Goal: Transaction & Acquisition: Purchase product/service

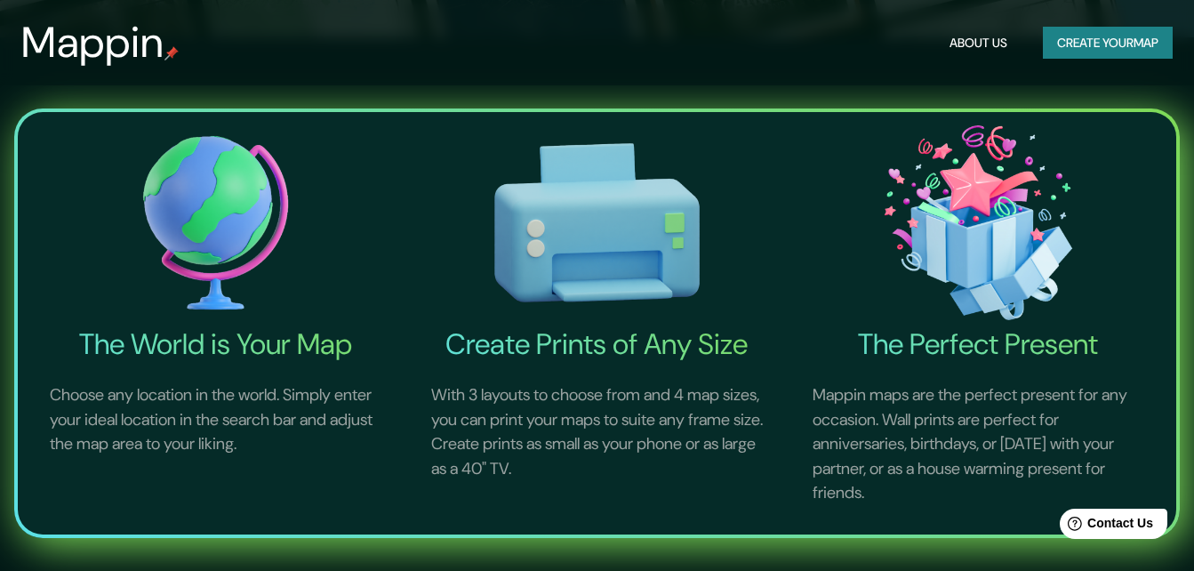
scroll to position [89, 0]
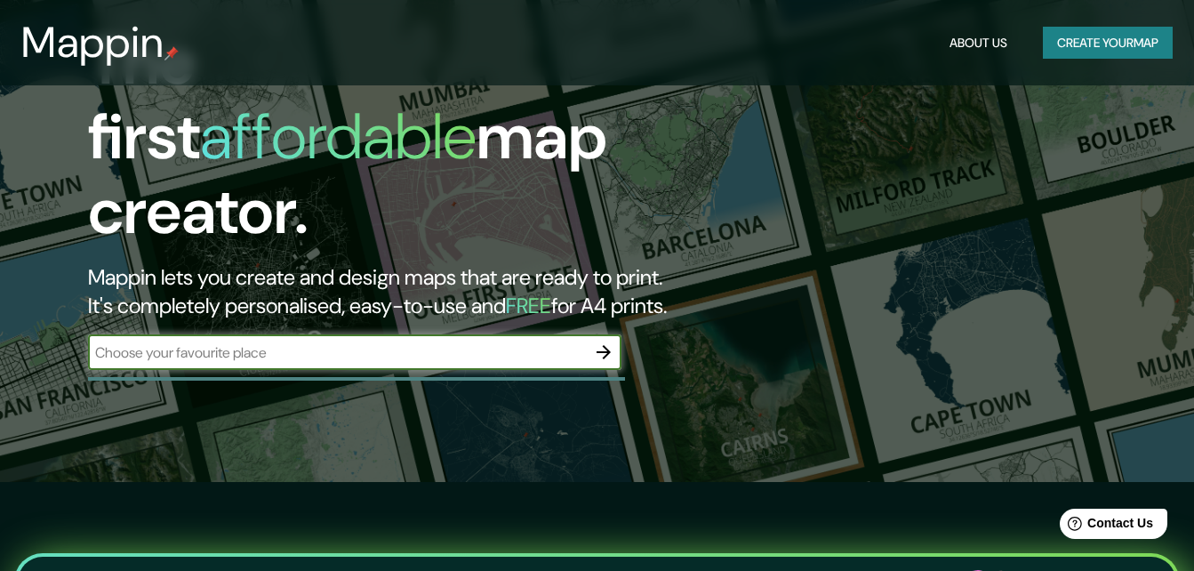
click at [234, 342] on input "text" at bounding box center [337, 352] width 498 height 20
type input "chimalist"
drag, startPoint x: 602, startPoint y: 340, endPoint x: 681, endPoint y: 316, distance: 82.9
click at [603, 341] on icon "button" at bounding box center [603, 351] width 21 height 21
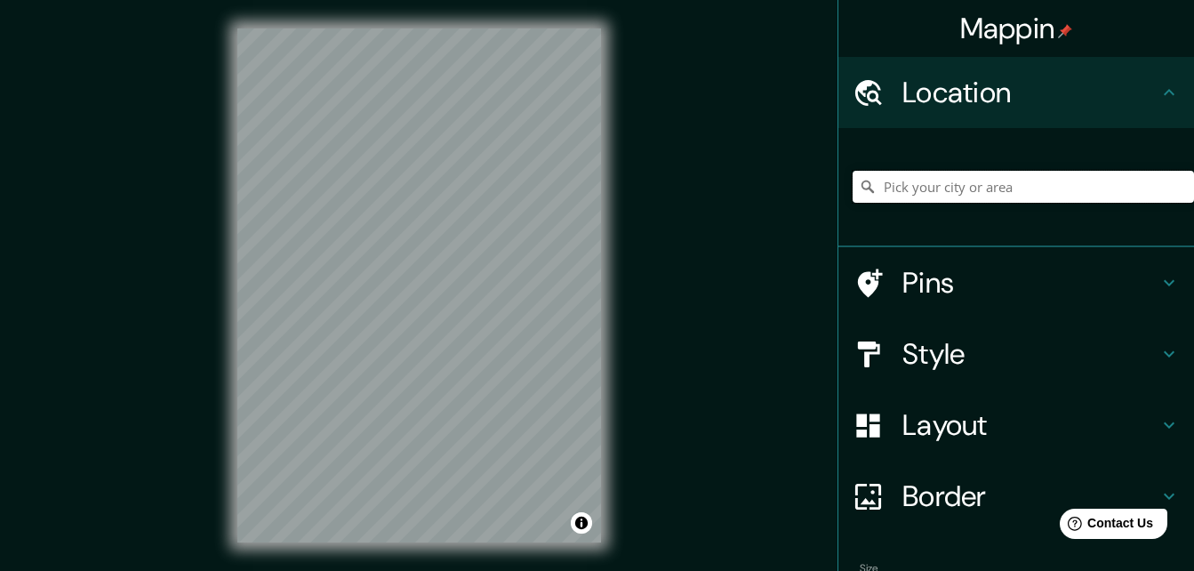
click at [989, 193] on input "Pick your city or area" at bounding box center [1023, 187] width 341 height 32
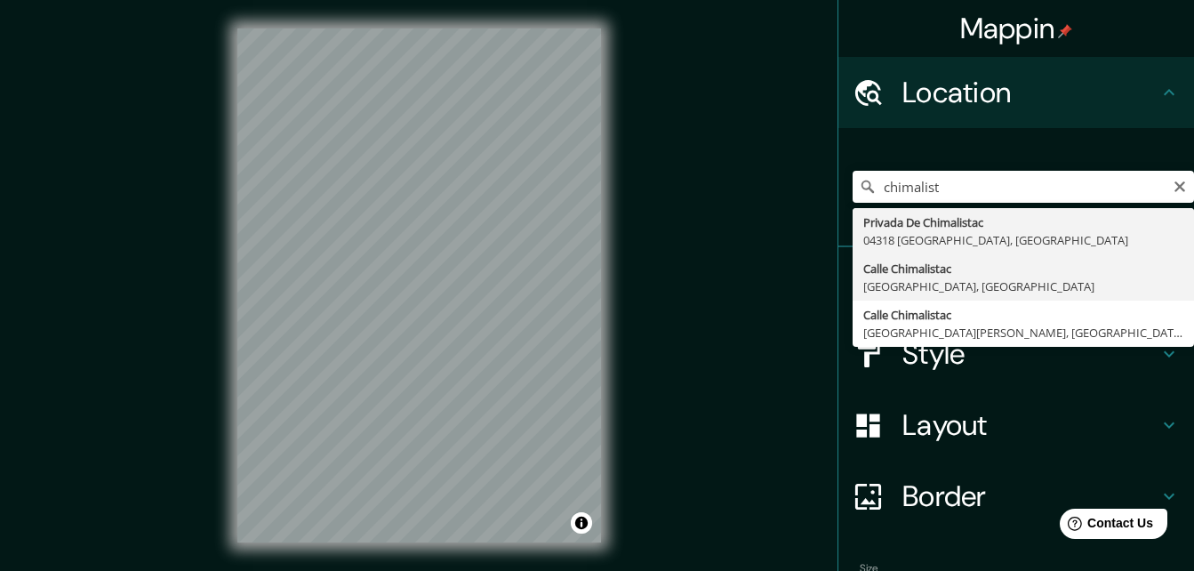
type input "[GEOGRAPHIC_DATA], [GEOGRAPHIC_DATA]"
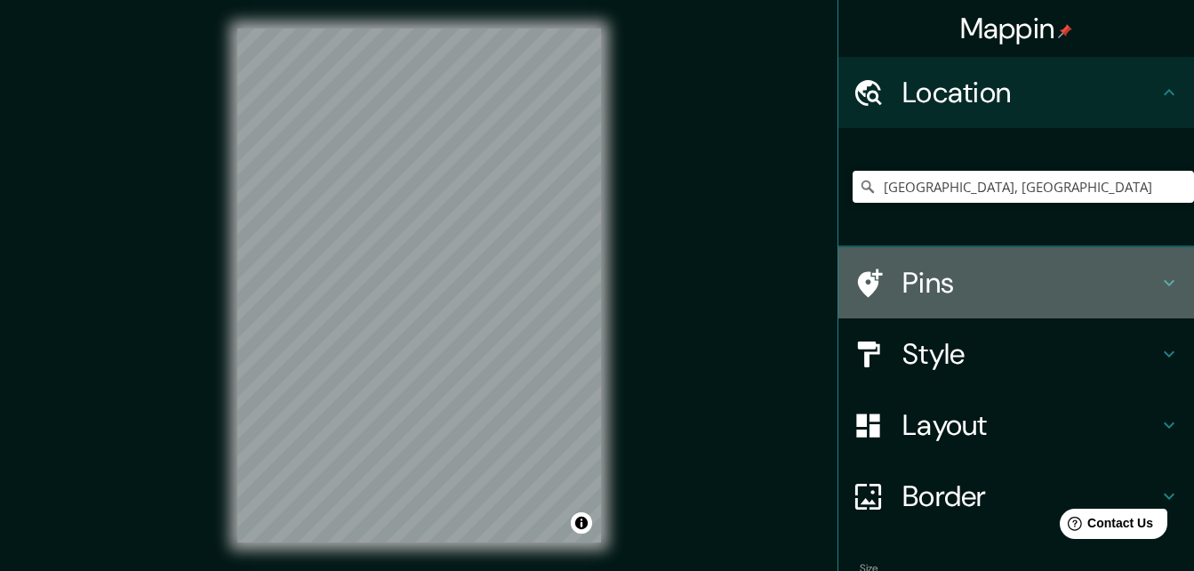
click at [989, 273] on h4 "Pins" at bounding box center [1030, 283] width 256 height 36
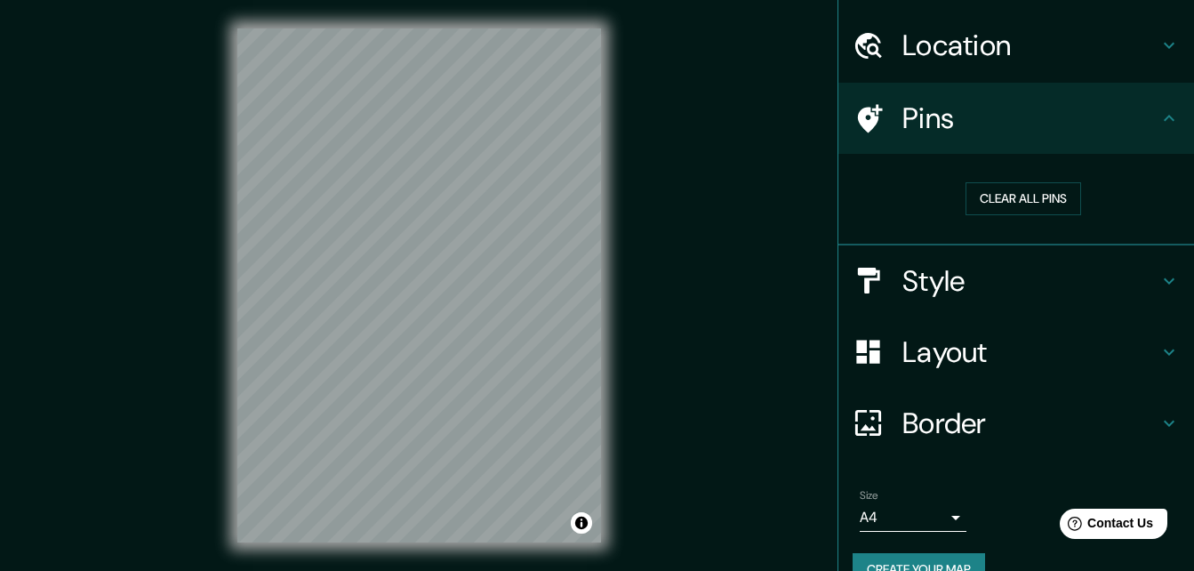
scroll to position [83, 0]
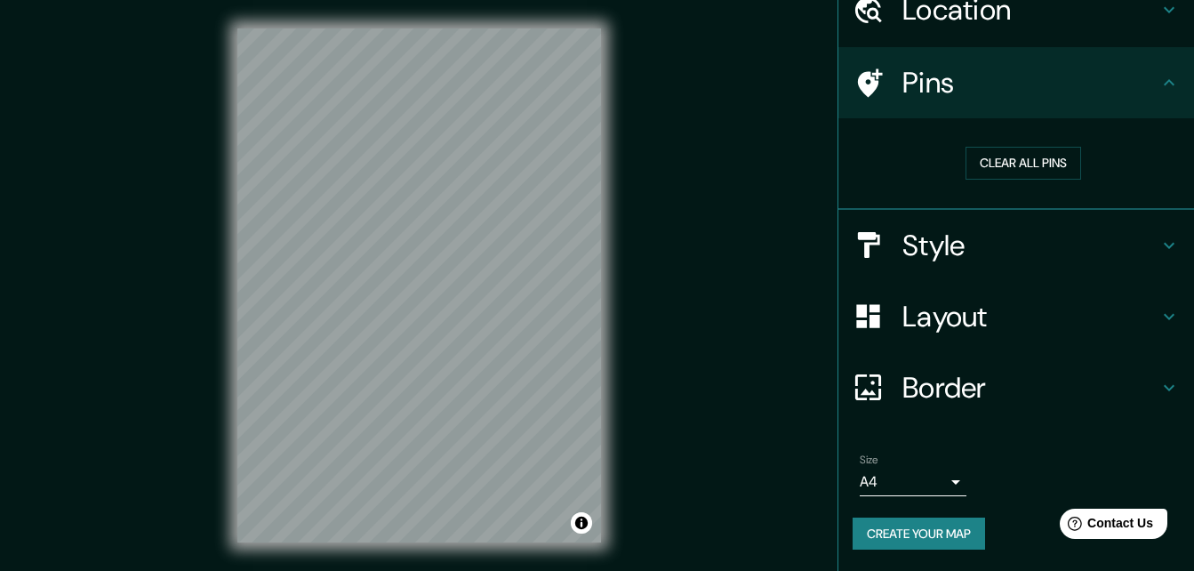
click at [957, 390] on h4 "Border" at bounding box center [1030, 388] width 256 height 36
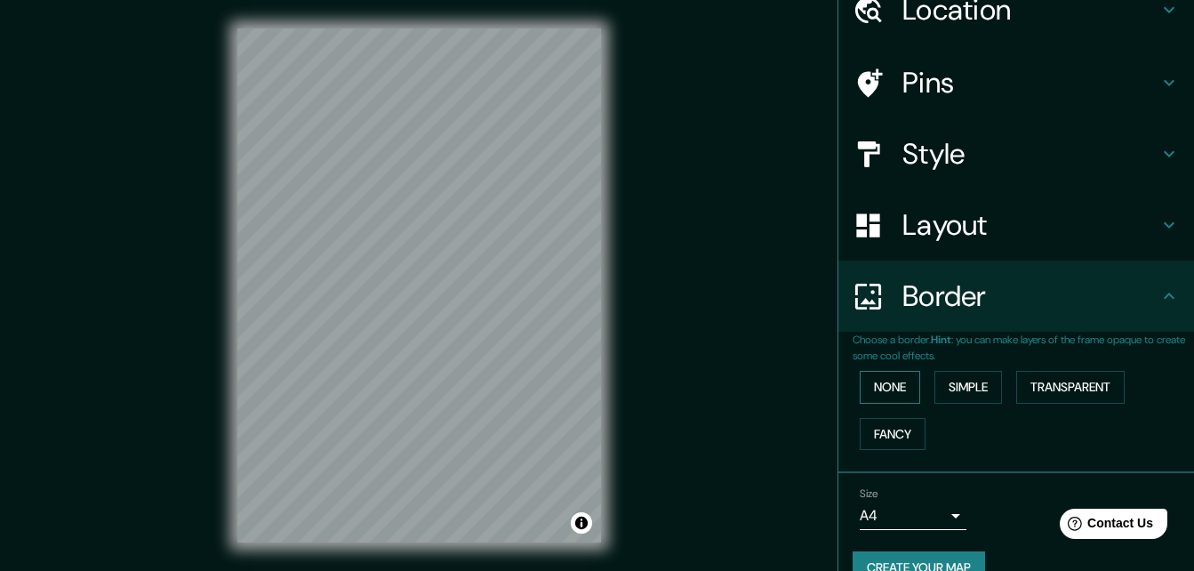
drag, startPoint x: 885, startPoint y: 434, endPoint x: 883, endPoint y: 392, distance: 41.9
click at [885, 435] on button "Fancy" at bounding box center [893, 434] width 66 height 33
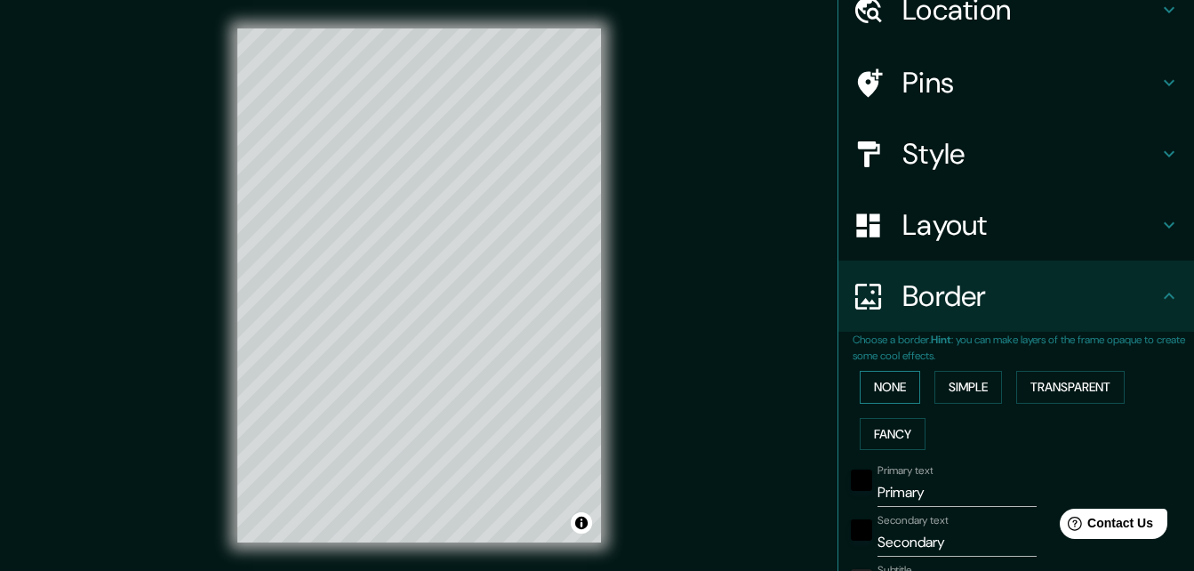
click at [883, 392] on button "None" at bounding box center [890, 387] width 60 height 33
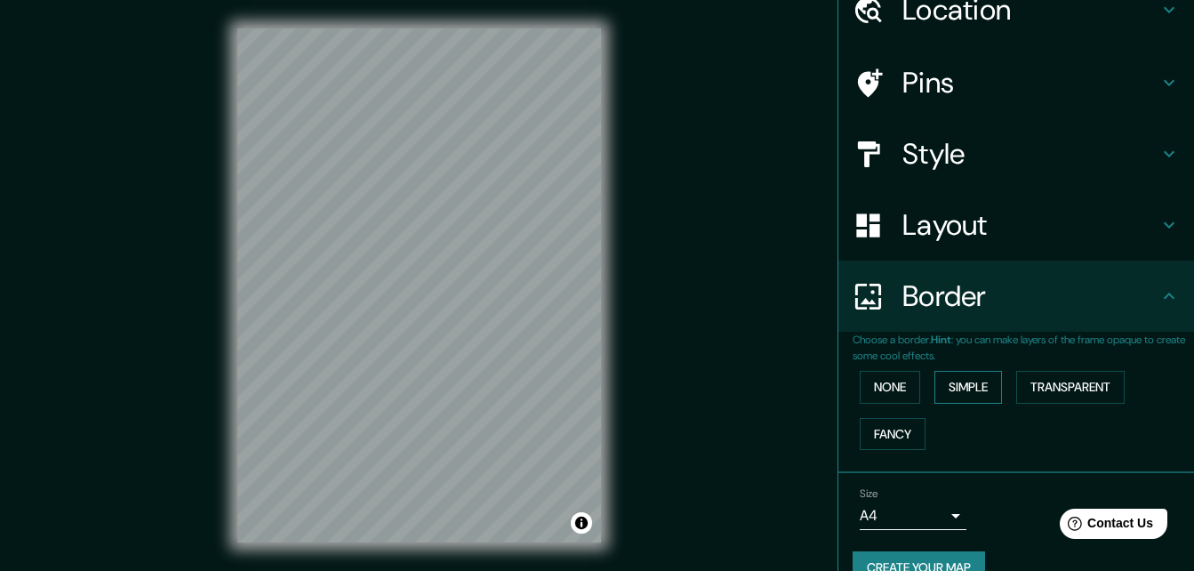
click at [934, 385] on button "Simple" at bounding box center [968, 387] width 68 height 33
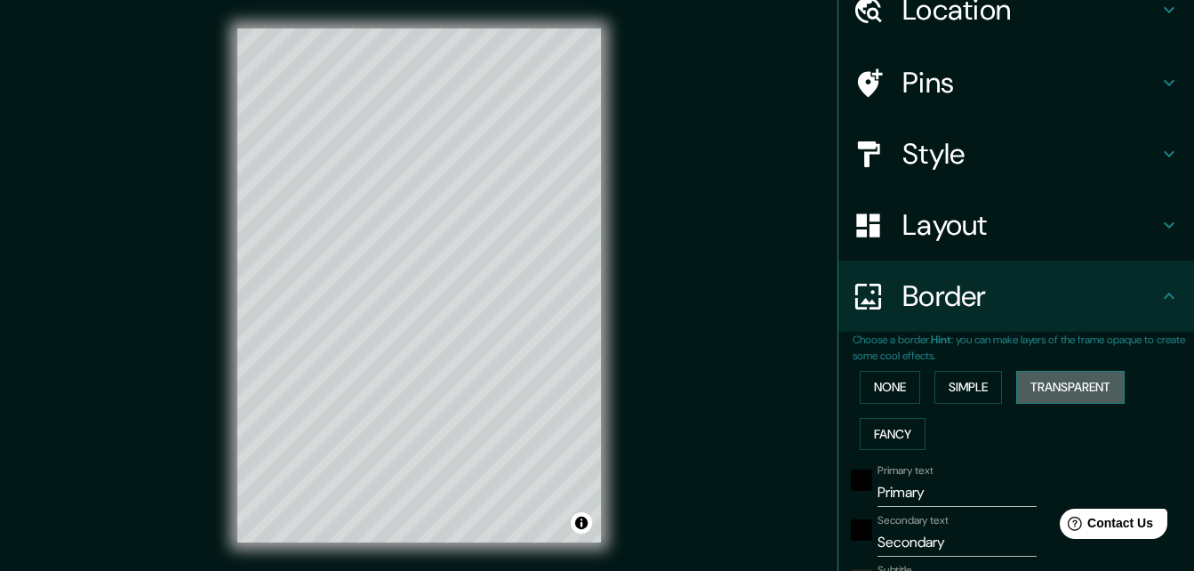
click at [1083, 384] on button "Transparent" at bounding box center [1070, 387] width 108 height 33
click at [877, 426] on button "Fancy" at bounding box center [893, 434] width 66 height 33
click at [959, 386] on button "Simple" at bounding box center [968, 387] width 68 height 33
click at [889, 428] on button "Fancy" at bounding box center [893, 434] width 66 height 33
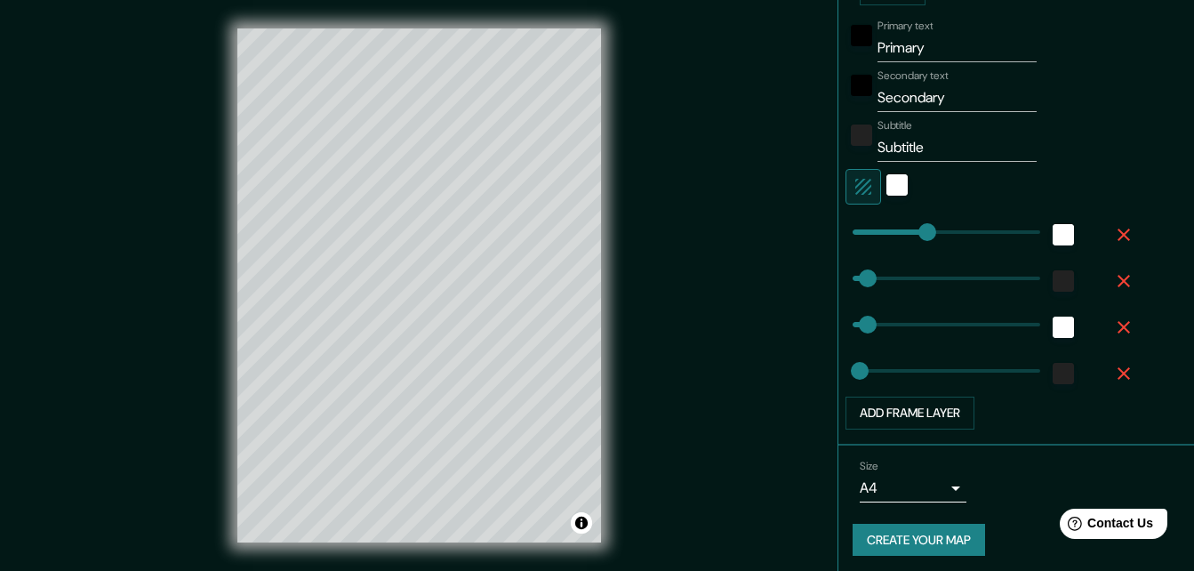
scroll to position [438, 0]
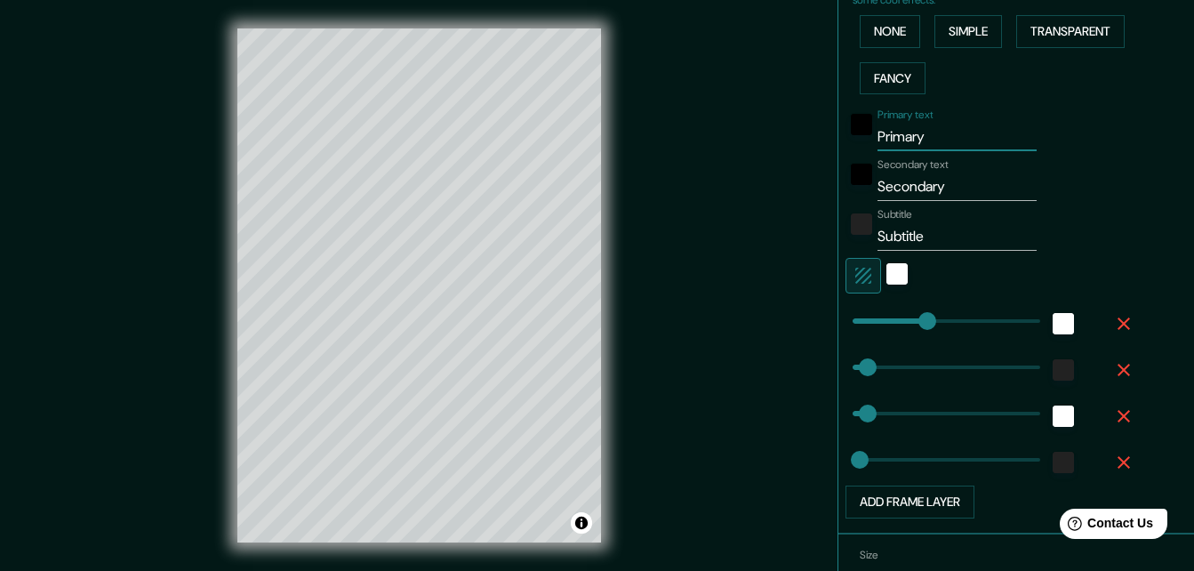
click at [933, 133] on input "Primary" at bounding box center [956, 137] width 159 height 28
type input "164"
type input "33"
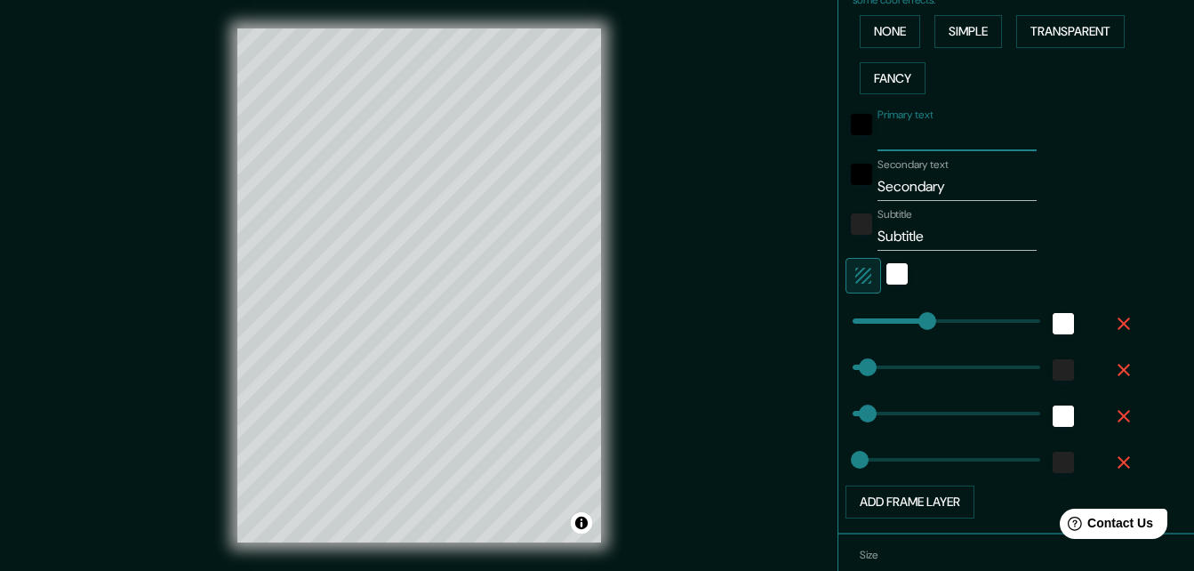
type input "33"
type input "16"
type input "C"
type input "164"
type input "33"
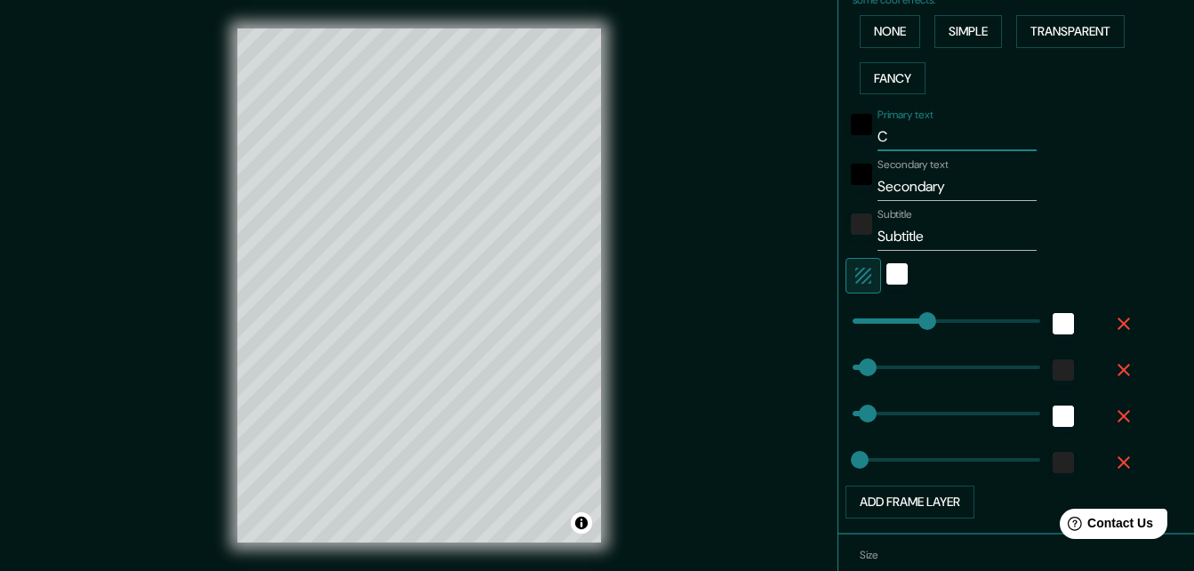
type input "33"
type input "16"
type input "CH"
type input "164"
type input "33"
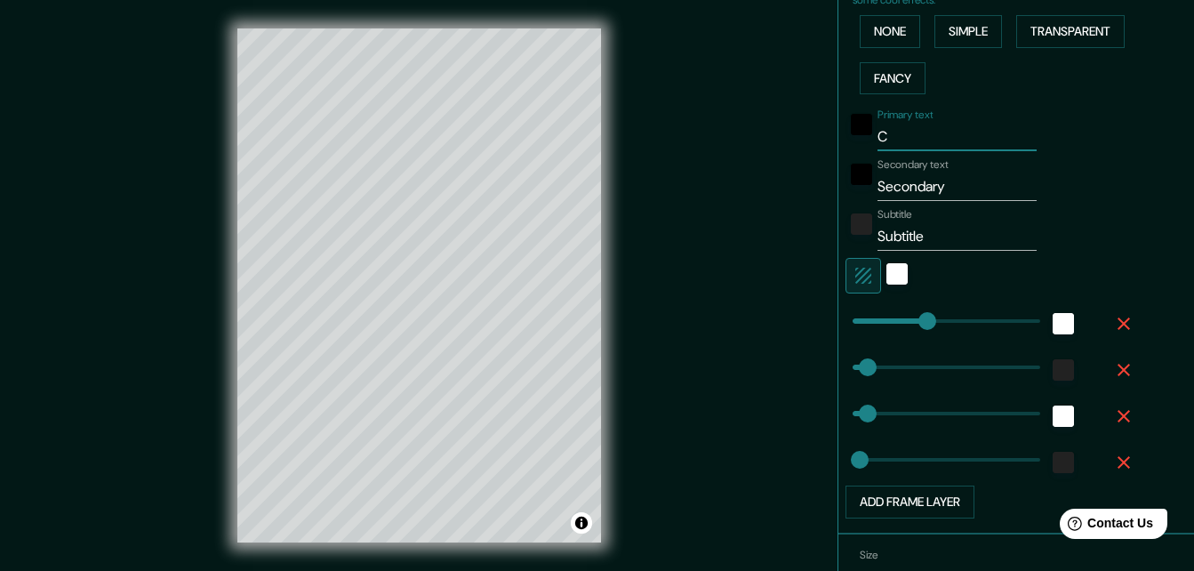
type input "33"
type input "16"
type input "CHI"
type input "164"
type input "33"
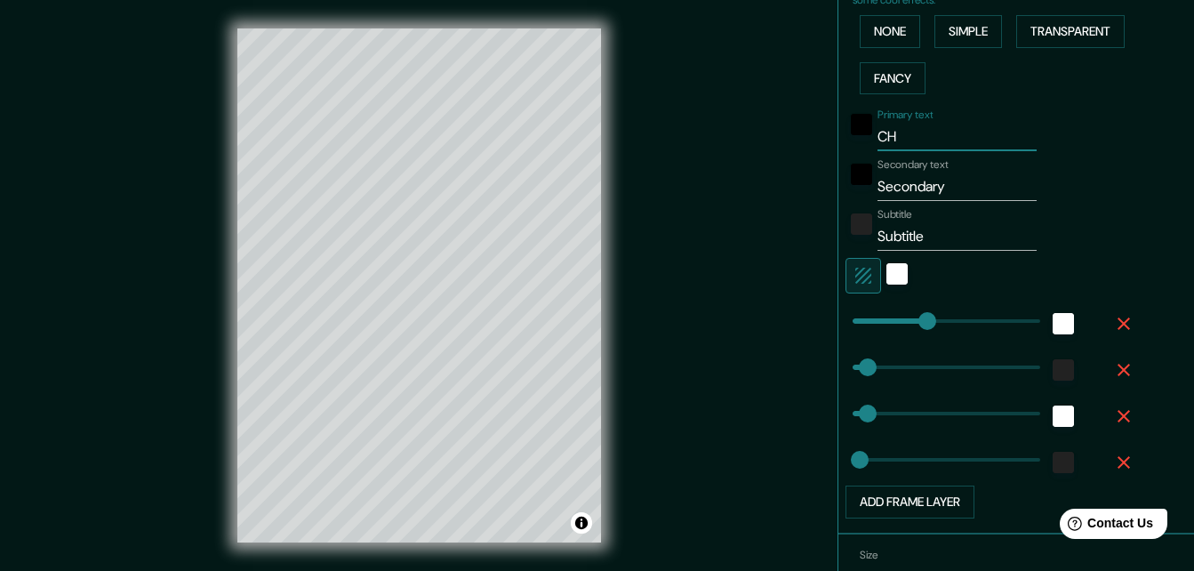
type input "33"
type input "16"
type input "CHIM"
type input "164"
type input "33"
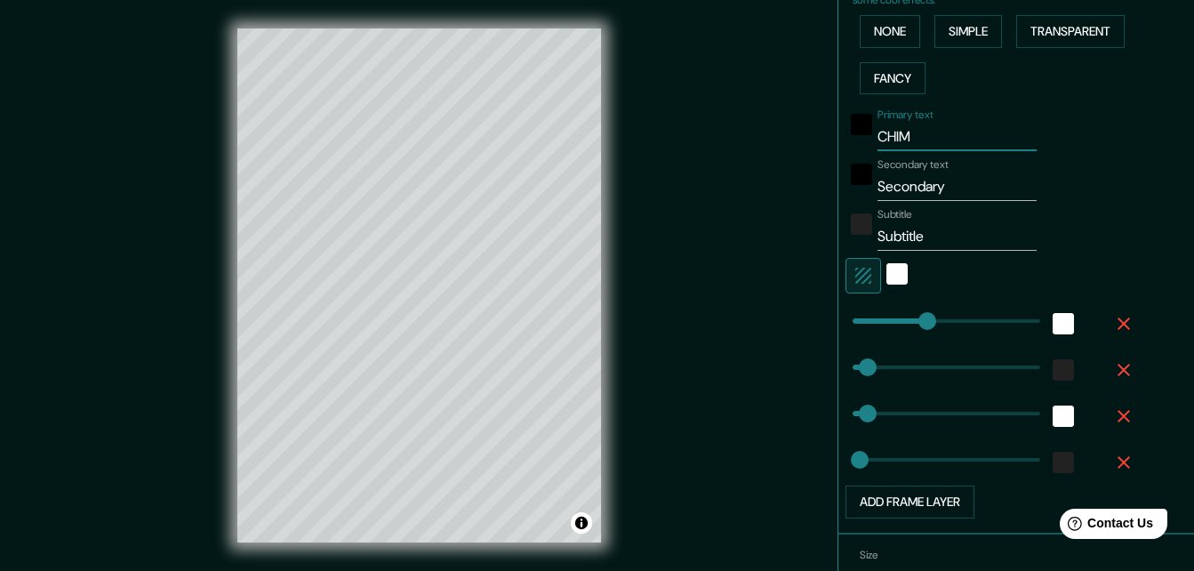
type input "33"
type input "16"
type input "CHIMA"
type input "164"
type input "33"
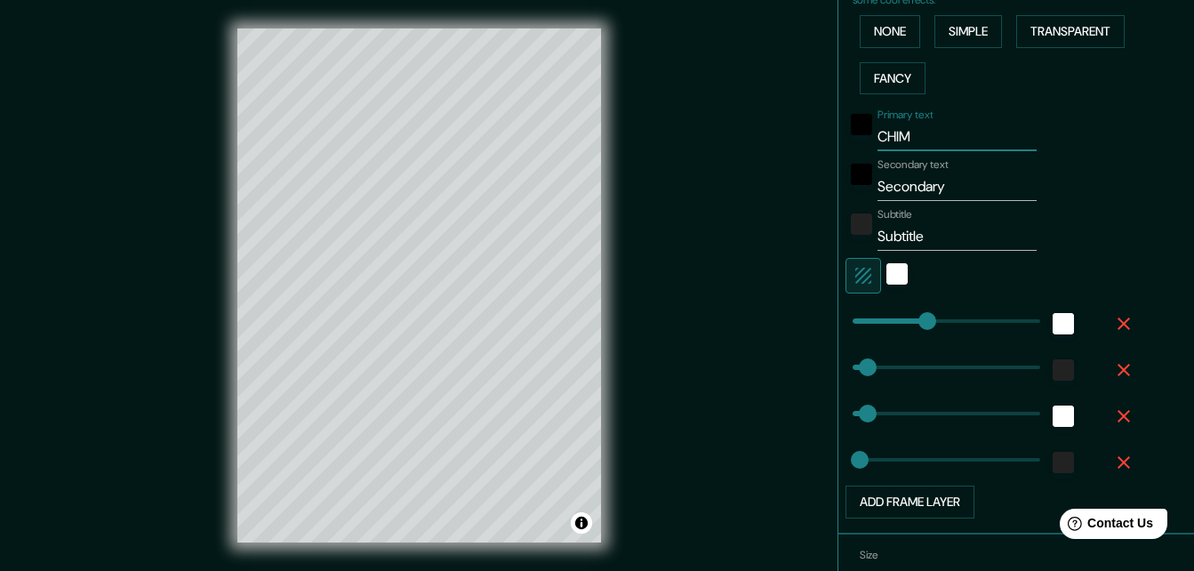
type input "33"
type input "16"
type input "[PERSON_NAME]"
type input "164"
type input "33"
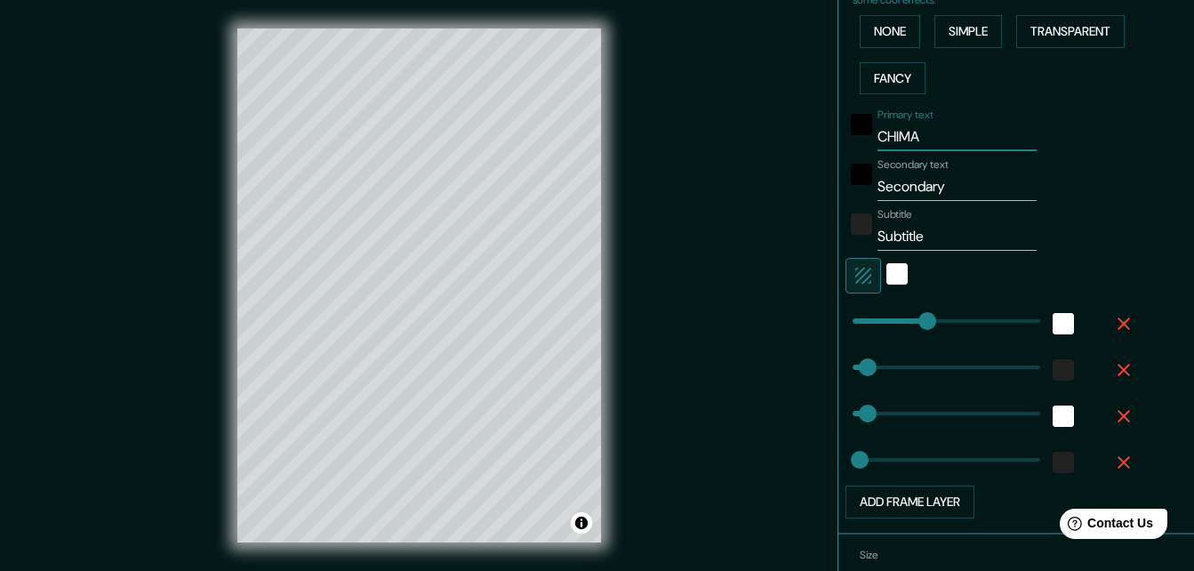
type input "33"
type input "16"
type input "CHIMALI"
type input "164"
type input "33"
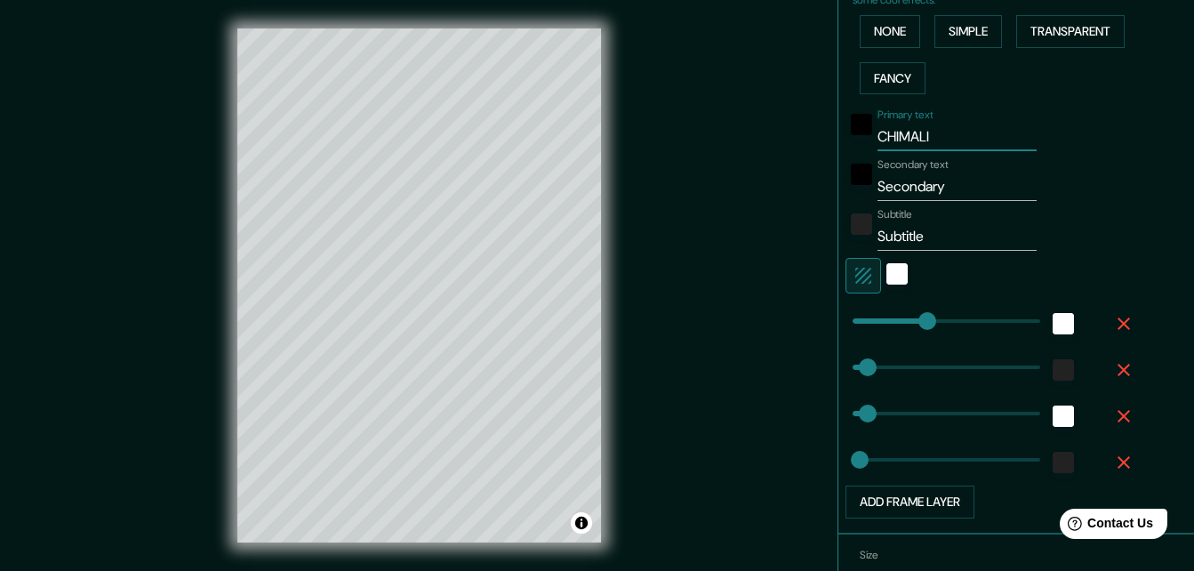
type input "33"
type input "16"
type input "CHIMALIS"
type input "164"
type input "33"
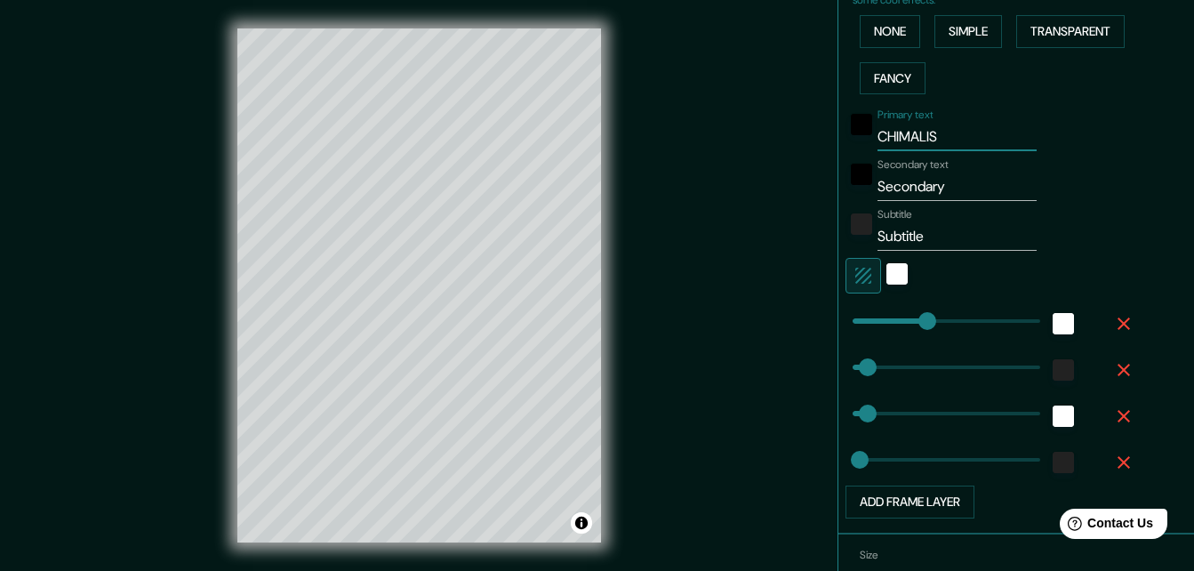
type input "33"
type input "16"
type input "CHIMALIST"
type input "164"
type input "33"
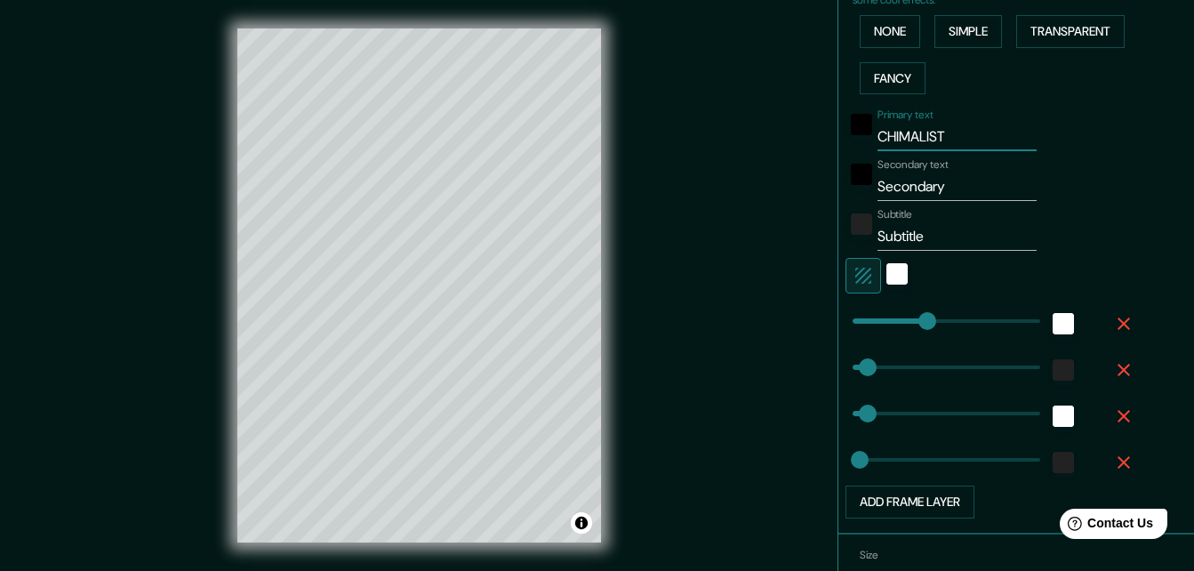
type input "33"
type input "16"
type input "CHIMALISTA"
type input "164"
type input "33"
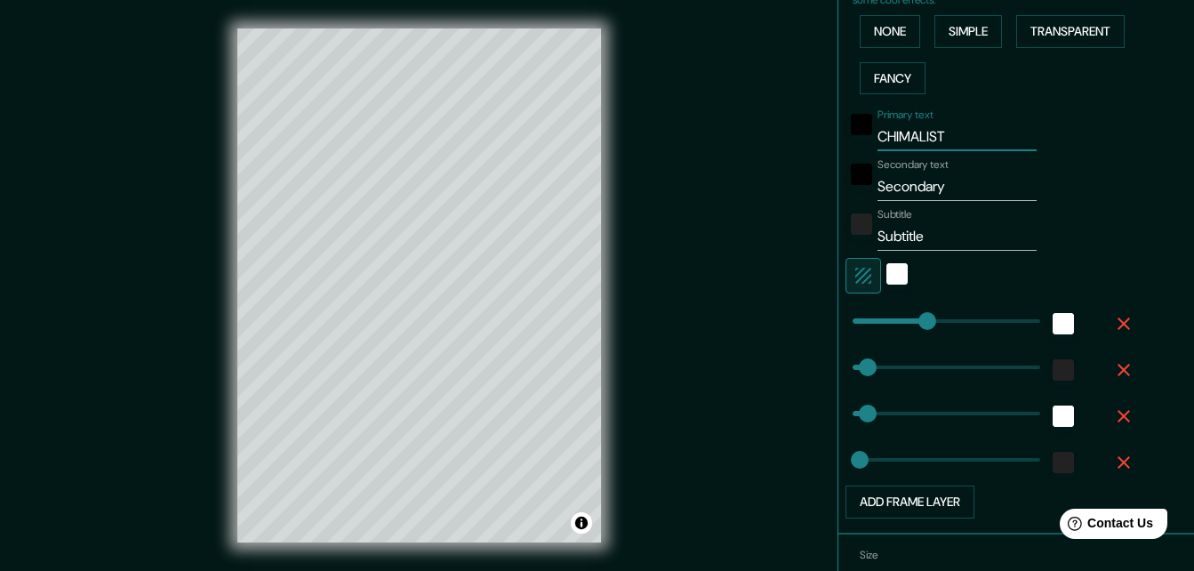
type input "33"
type input "16"
type input "CHIMALISTA"
type input "33"
type input "CHIMALISTAC"
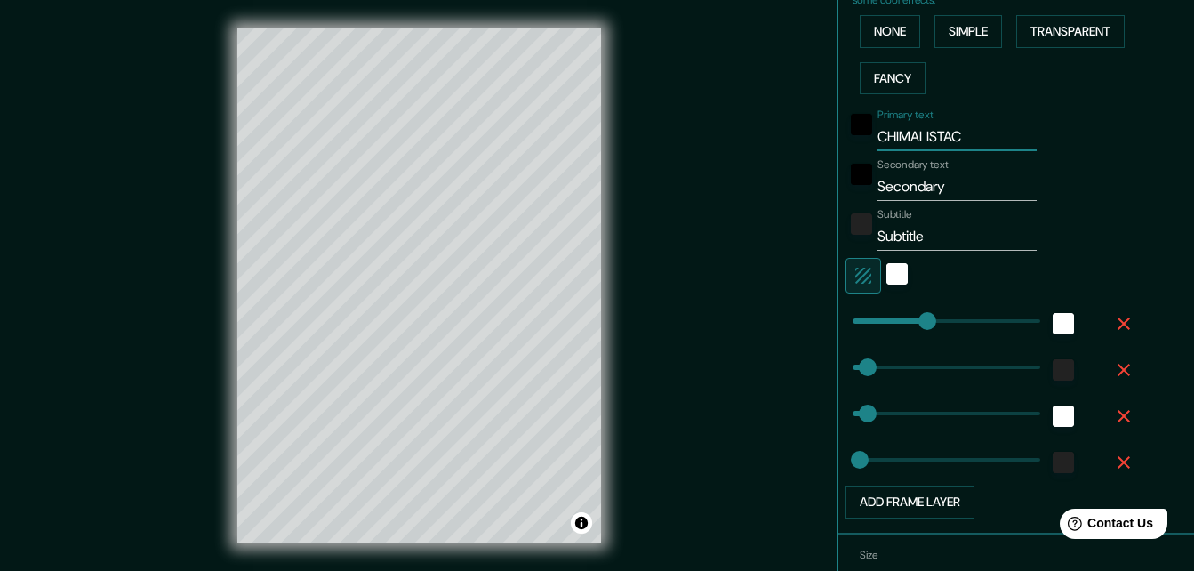
type input "164"
type input "33"
type input "16"
type input "33"
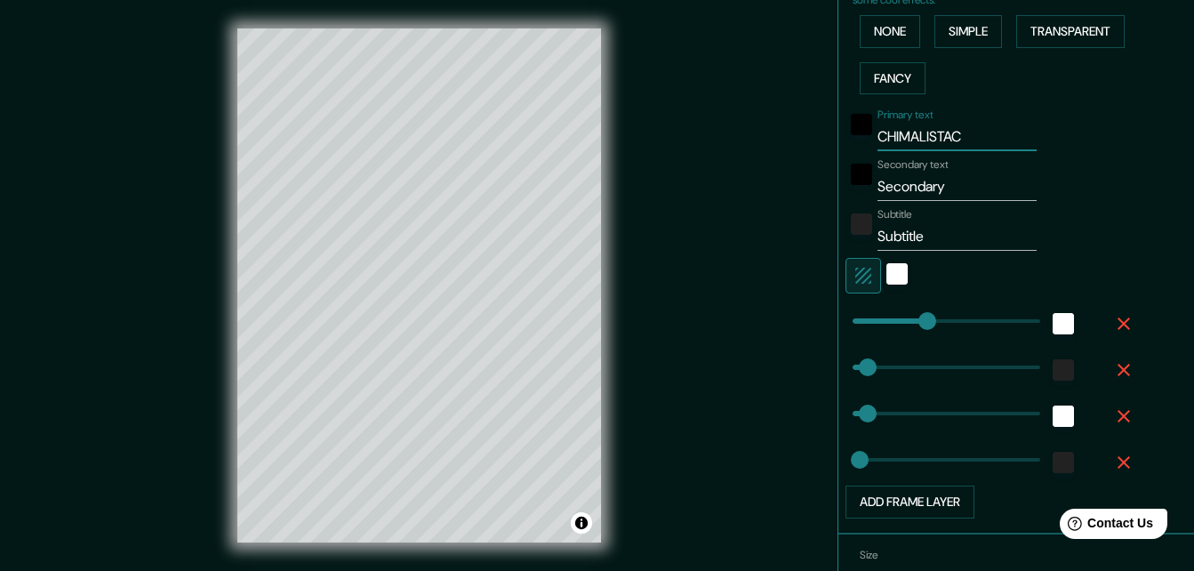
type input "164"
type input "CHIMALISTAC"
click at [941, 180] on input "Secondary" at bounding box center [956, 186] width 159 height 28
type input "164"
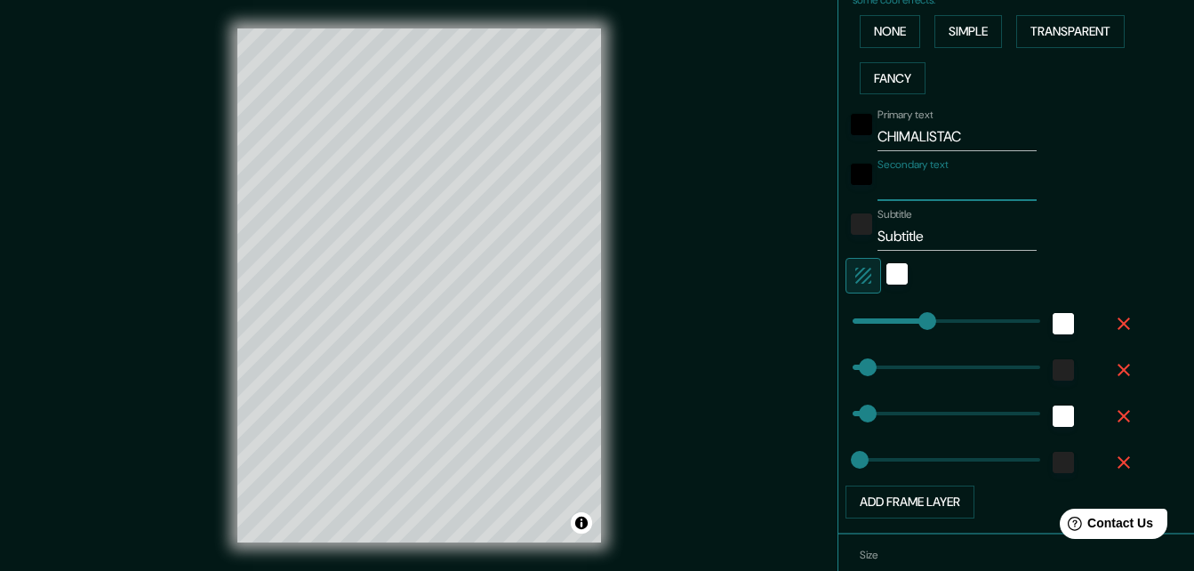
type input "33"
type input "16"
type input "I"
type input "164"
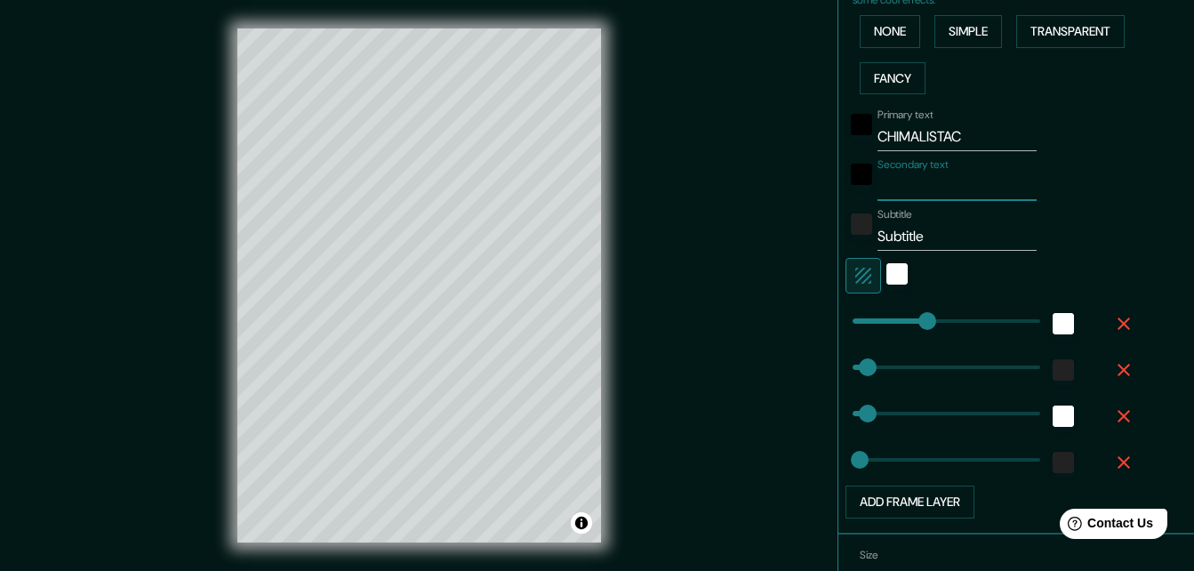
type input "33"
type input "16"
type input "IM"
type input "164"
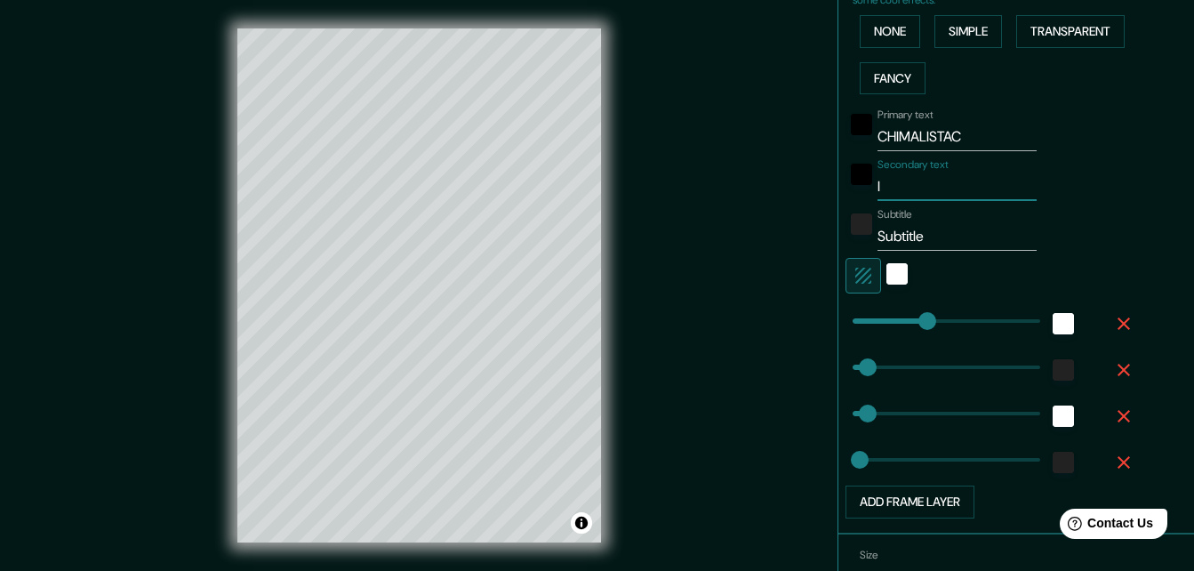
type input "33"
type input "16"
type input "IMA"
type input "164"
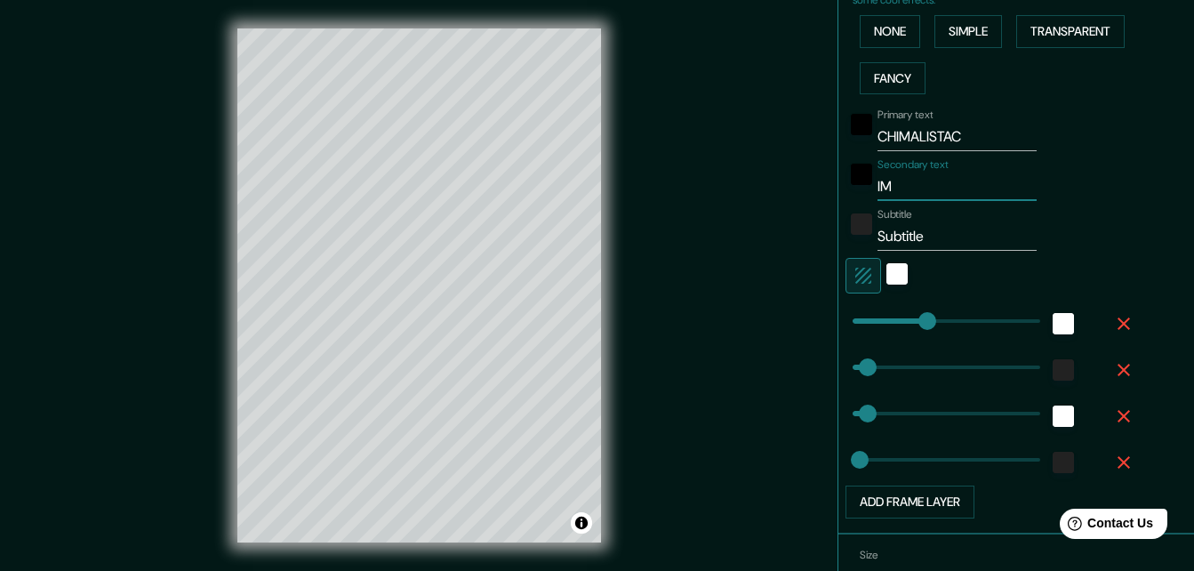
type input "33"
type input "16"
type input "IMAG"
type input "164"
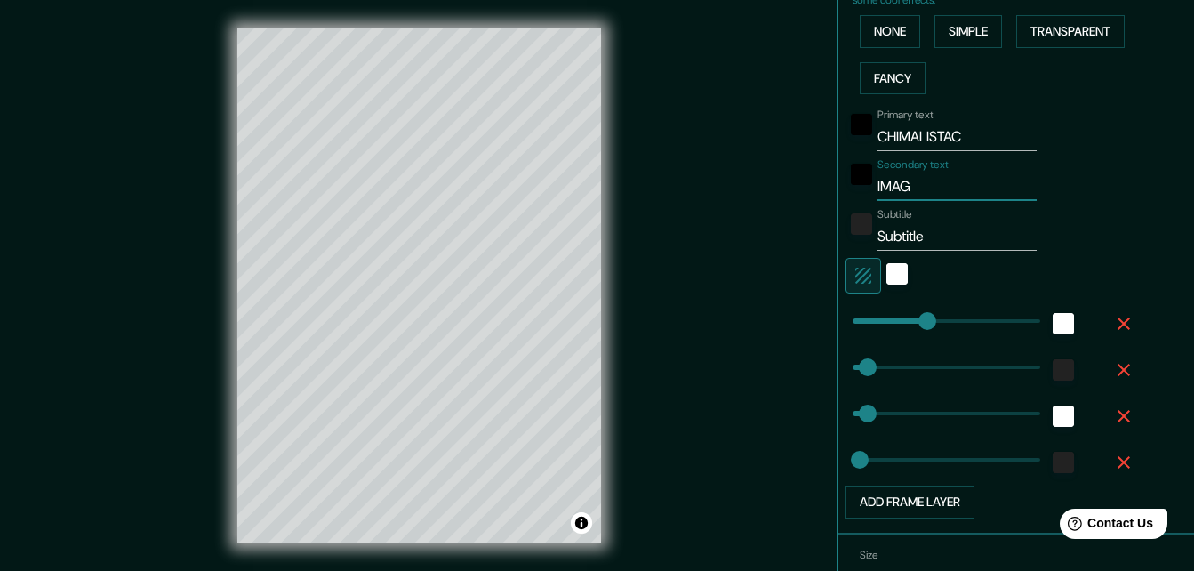
type input "33"
type input "16"
type input "IMAGE"
type input "164"
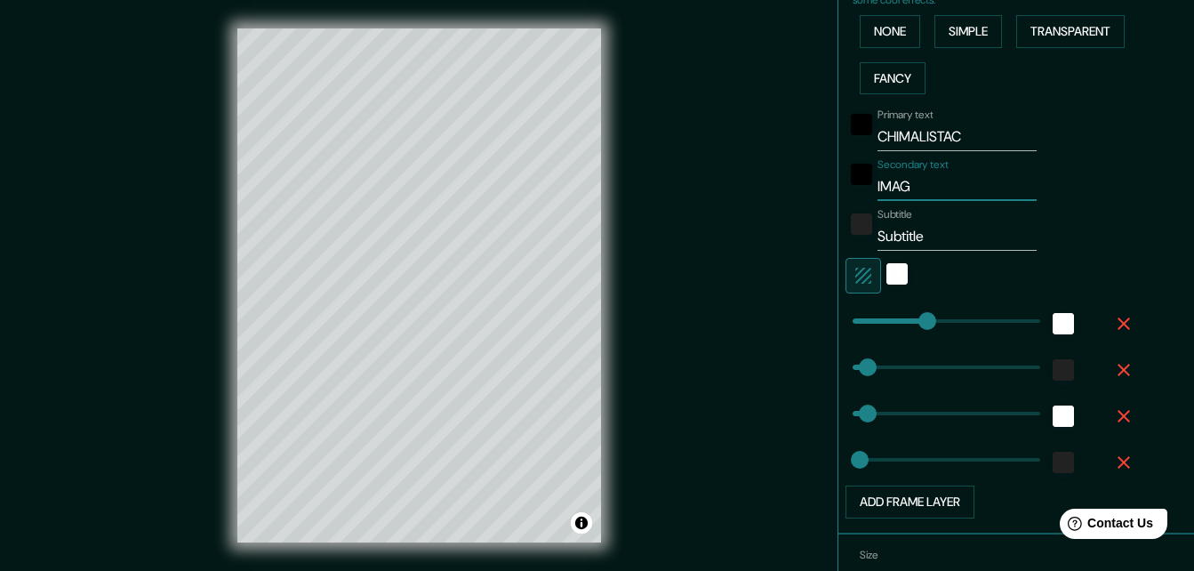
type input "33"
type input "16"
type input "IMAGEN"
type input "164"
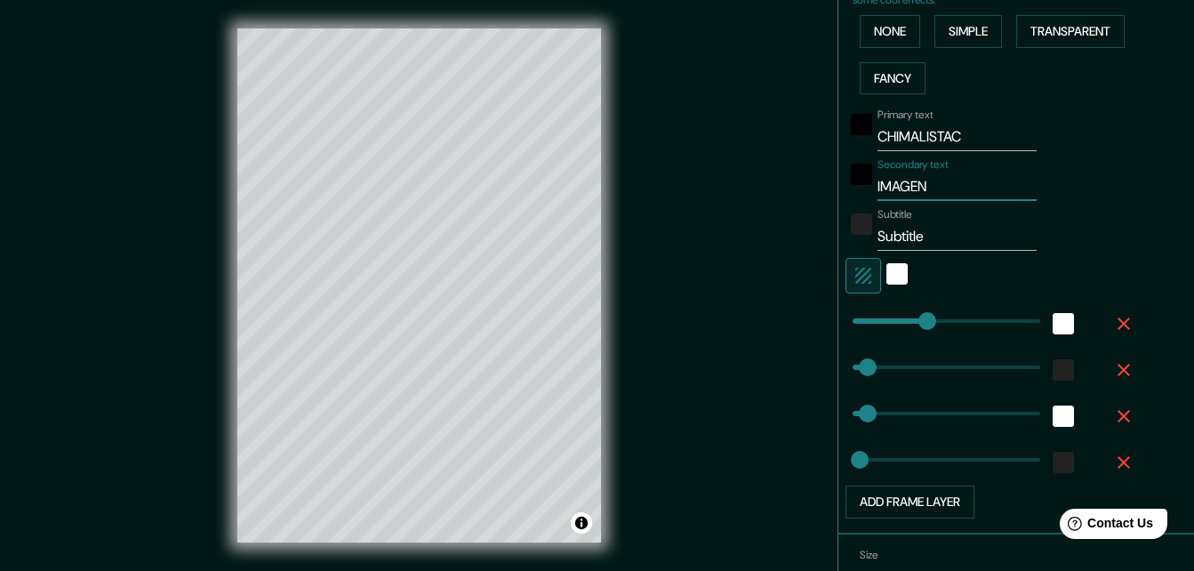
type input "33"
type input "16"
type input "IMAGEN"
type input "164"
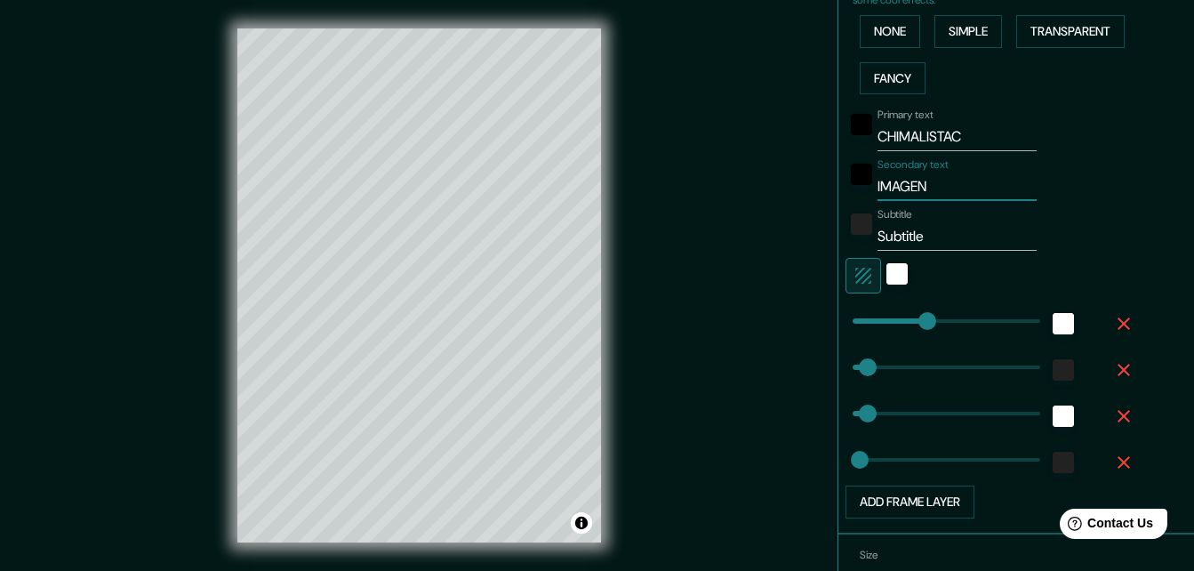
type input "33"
type input "16"
type input "IMAGEN U"
type input "164"
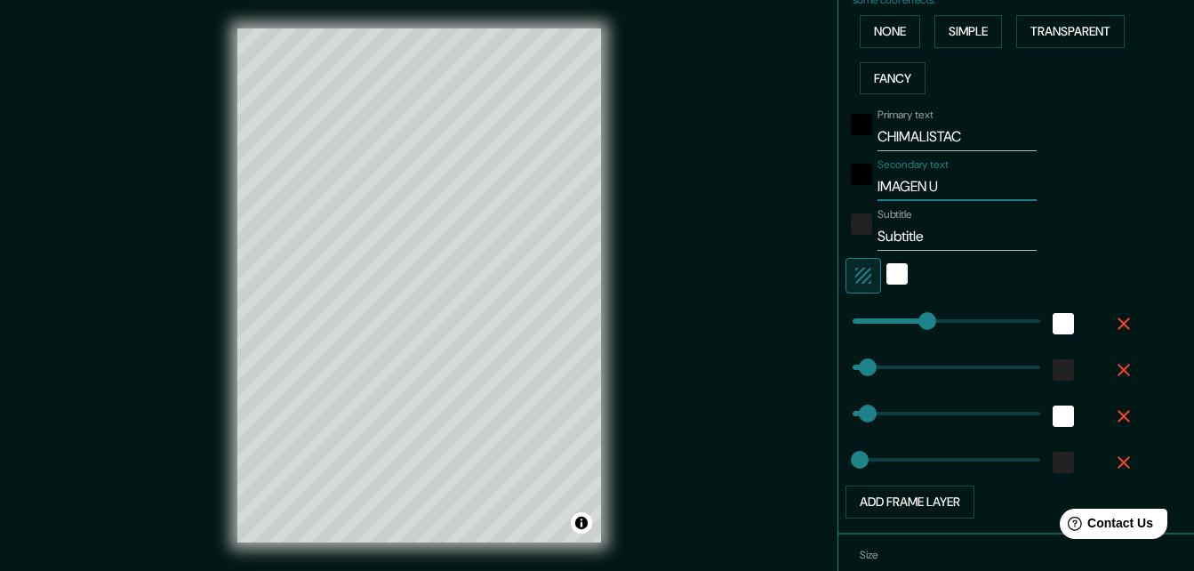
type input "33"
type input "16"
type input "IMAGEN UR"
type input "164"
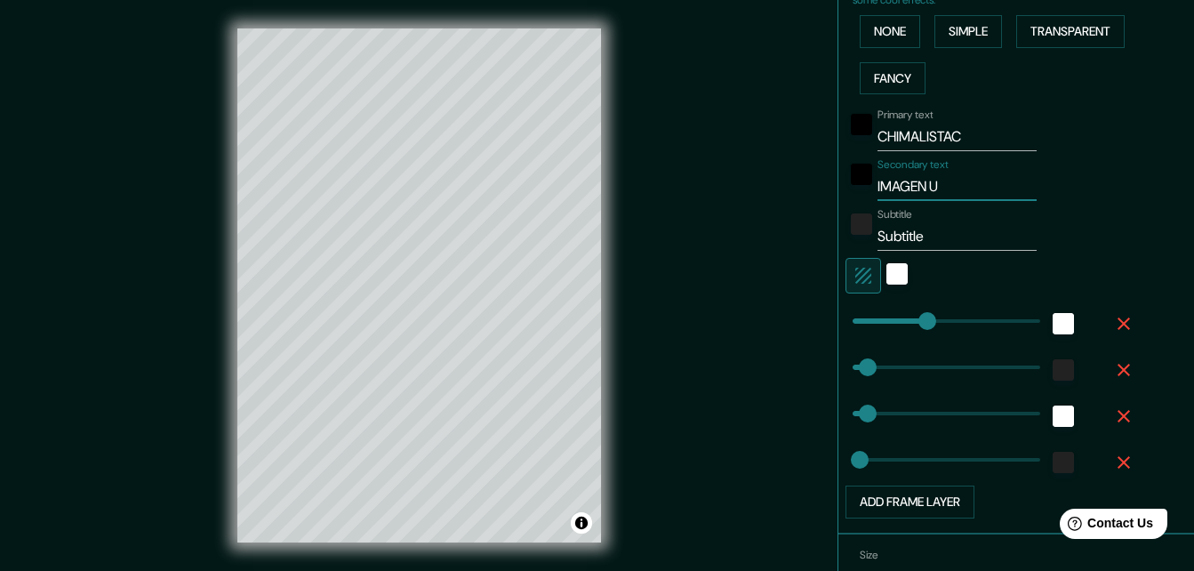
type input "33"
type input "16"
type input "IMAGEN URB"
type input "164"
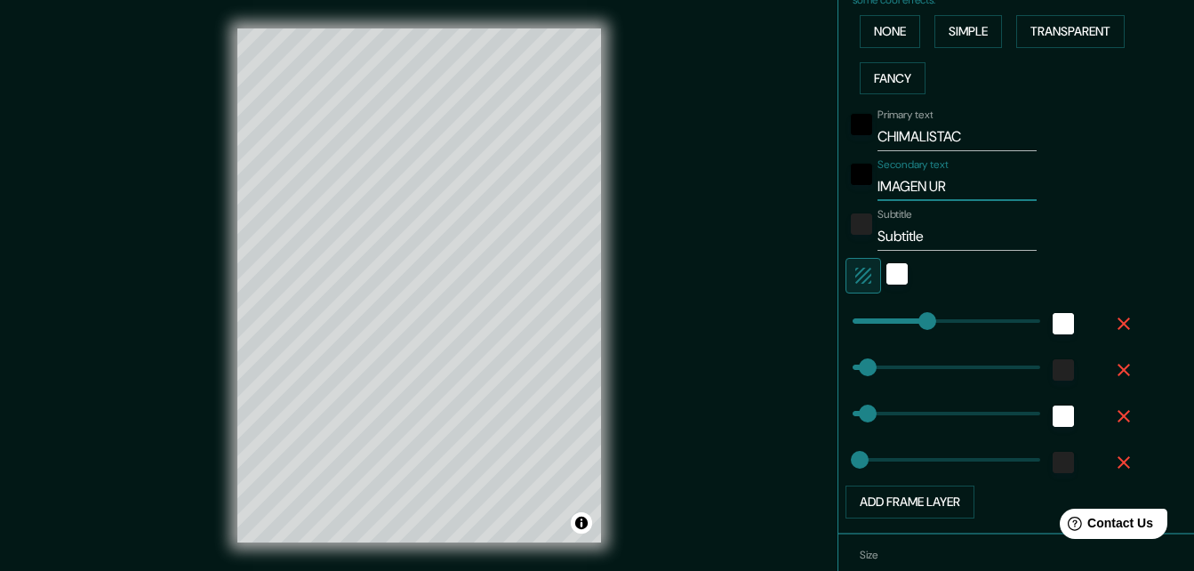
type input "33"
type input "16"
type input "IMAGEN URBA"
type input "164"
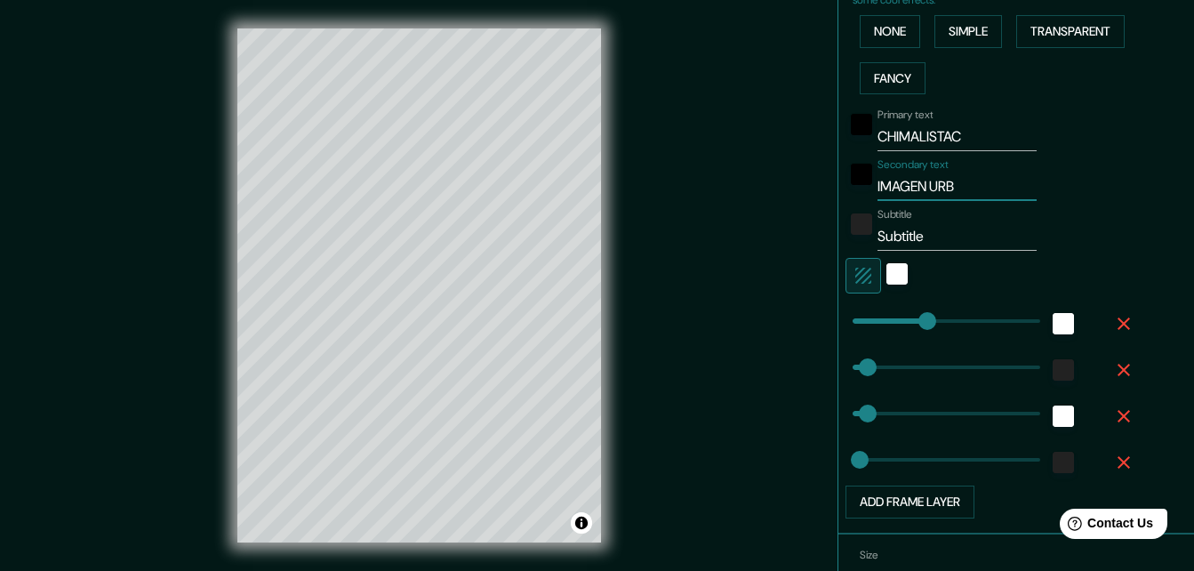
type input "33"
type input "16"
type input "IMAGEN URBAN"
type input "164"
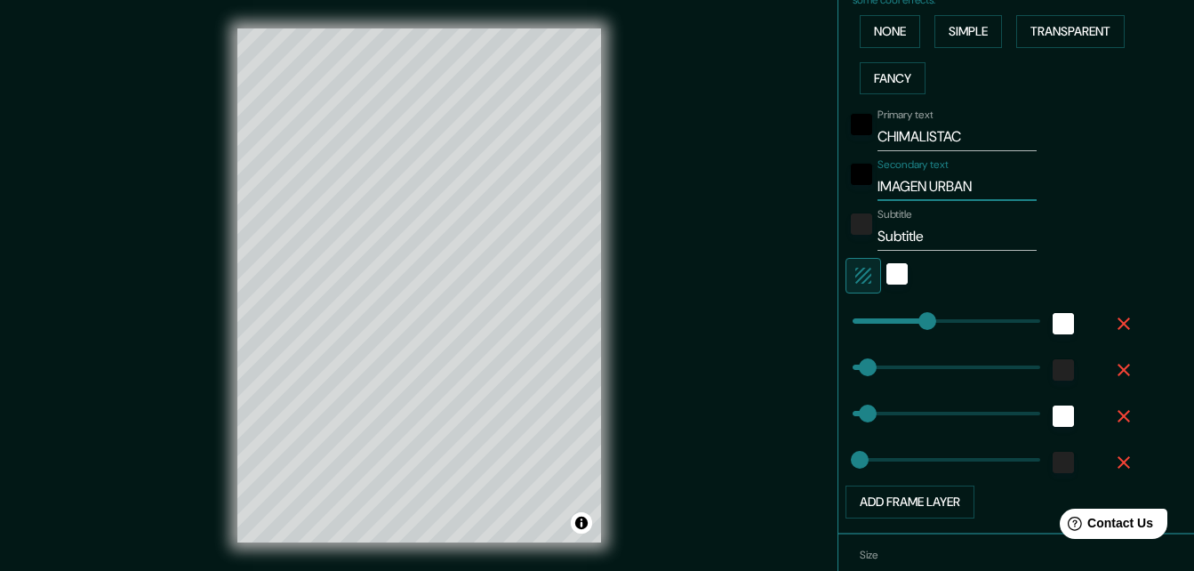
type input "33"
type input "16"
type input "IMAGEN URBANA"
type input "164"
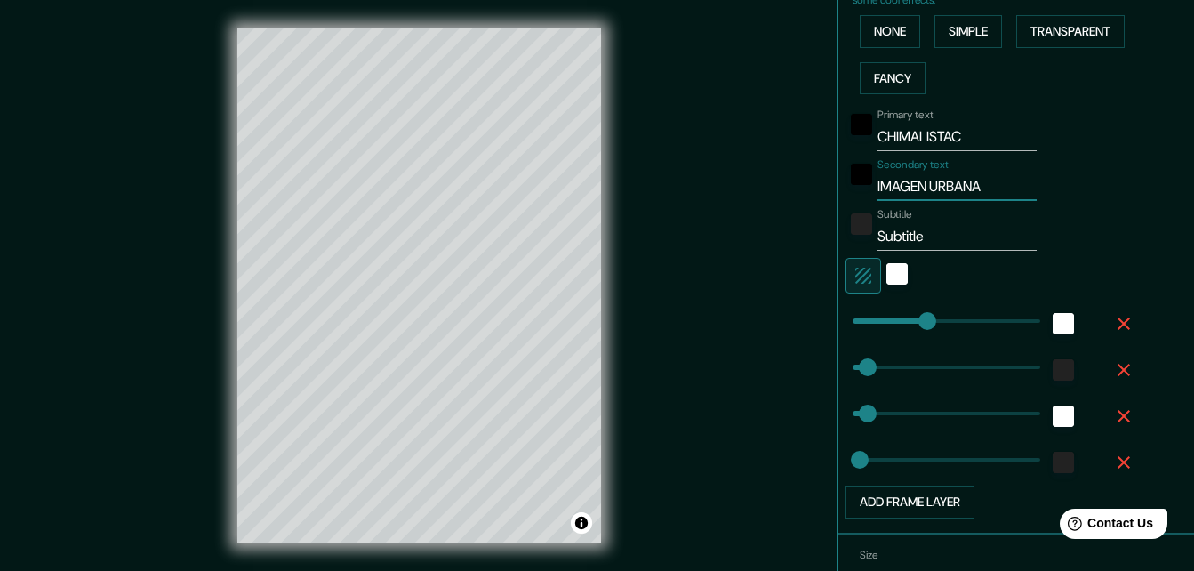
type input "33"
type input "16"
type input "IMAGEN URBANA"
type input "164"
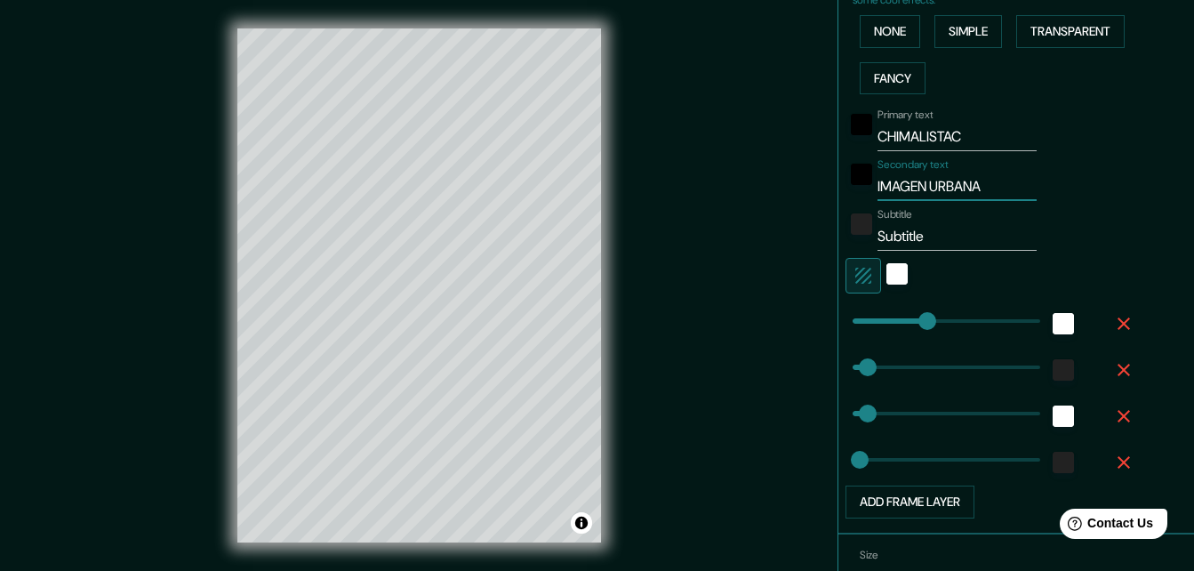
type input "33"
type input "16"
type input "IMAGEN URBANA"
click at [943, 244] on input "Subtitle" at bounding box center [956, 236] width 159 height 28
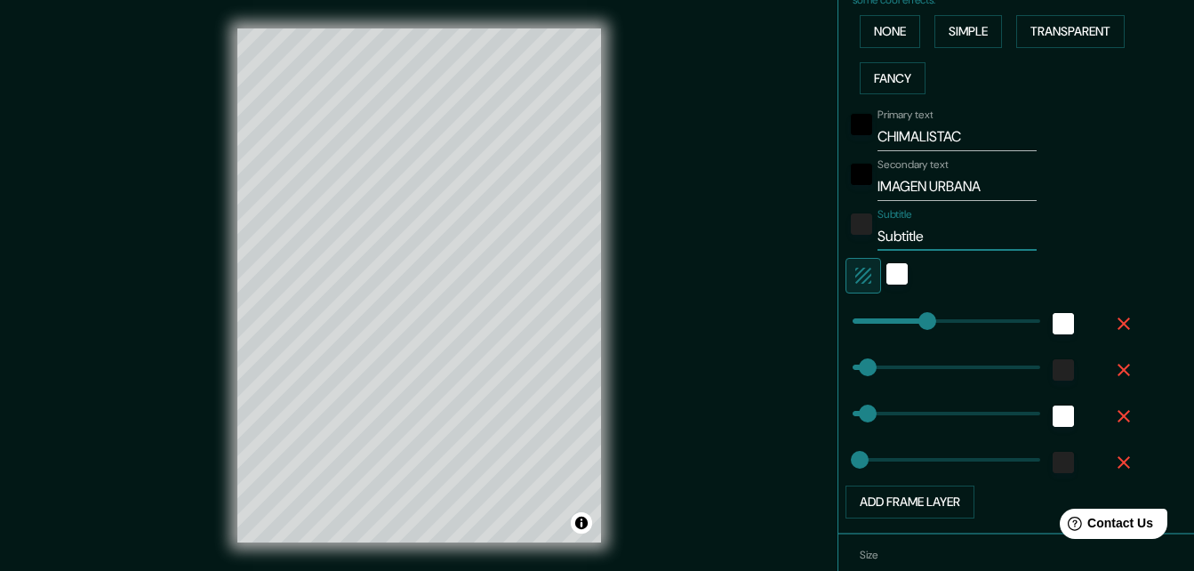
type input "Subtitl"
type input "164"
type input "33"
type input "16"
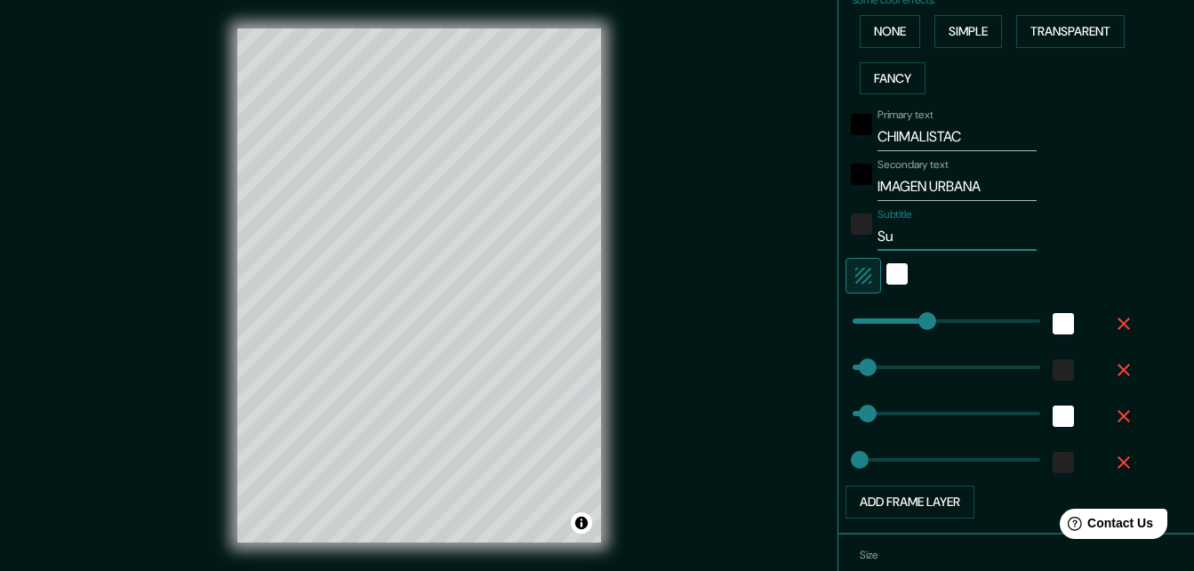
type input "S"
type input "164"
type input "33"
type input "16"
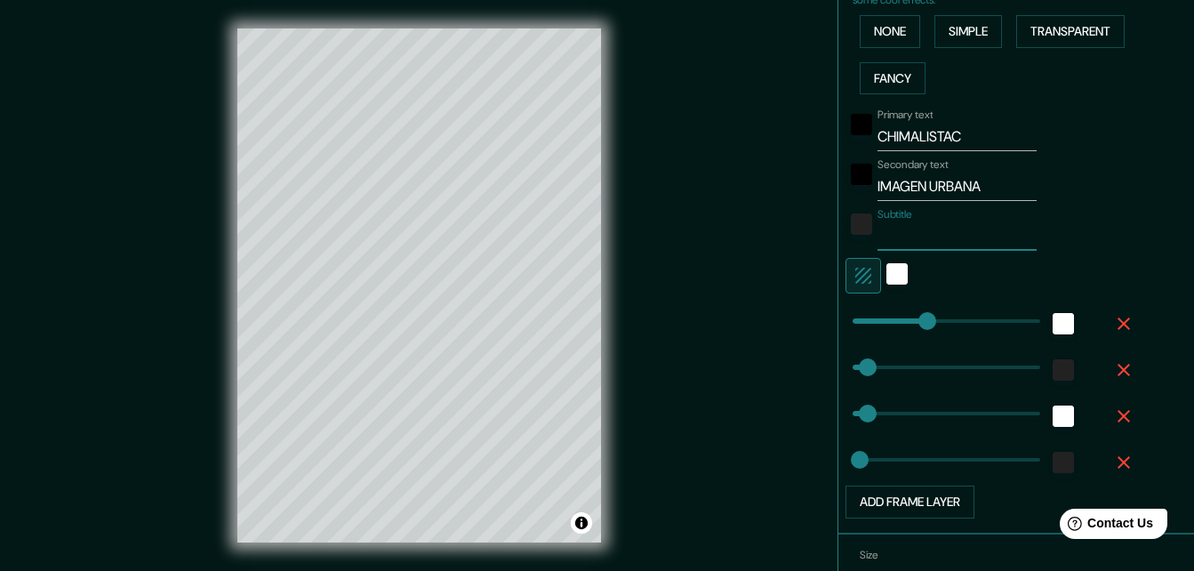
type input "P"
type input "164"
type input "33"
type input "16"
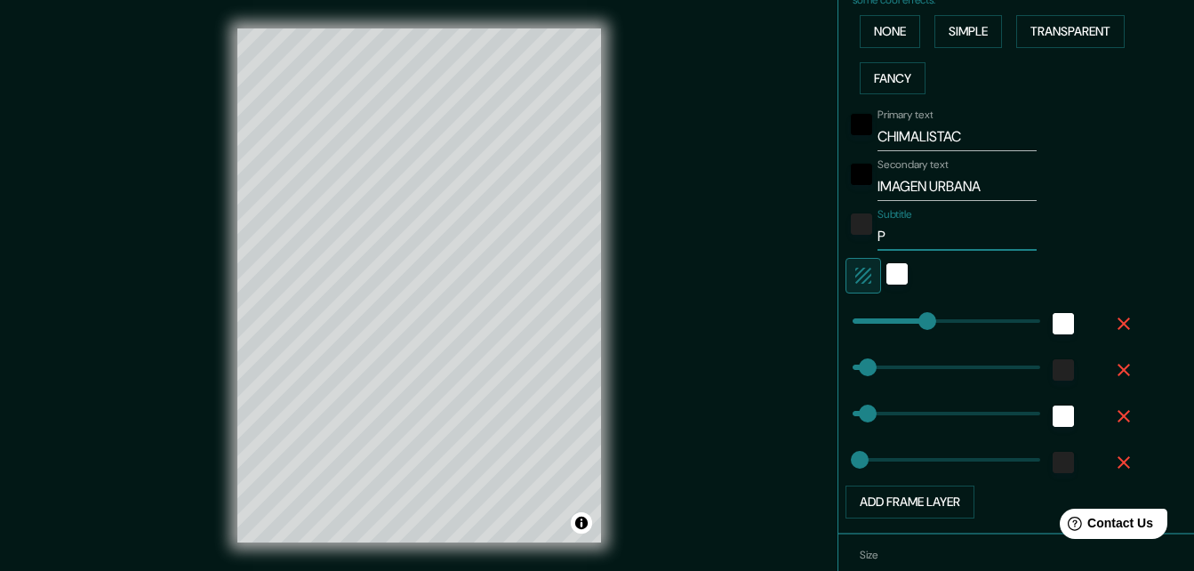
type input "PR"
type input "164"
type input "33"
type input "16"
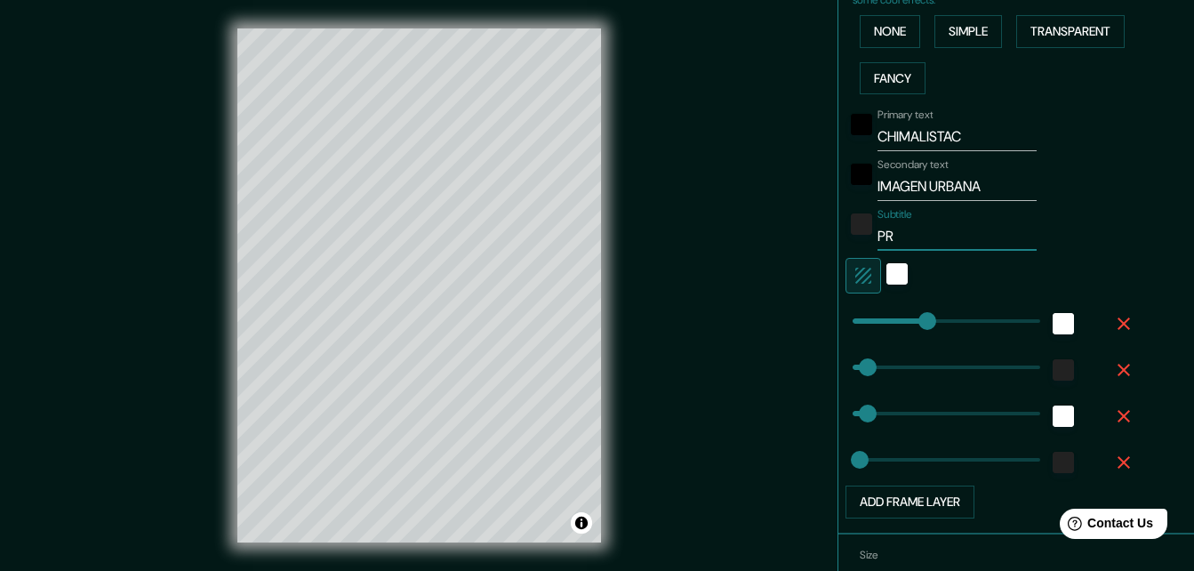
type input "PRO"
type input "164"
type input "33"
type input "16"
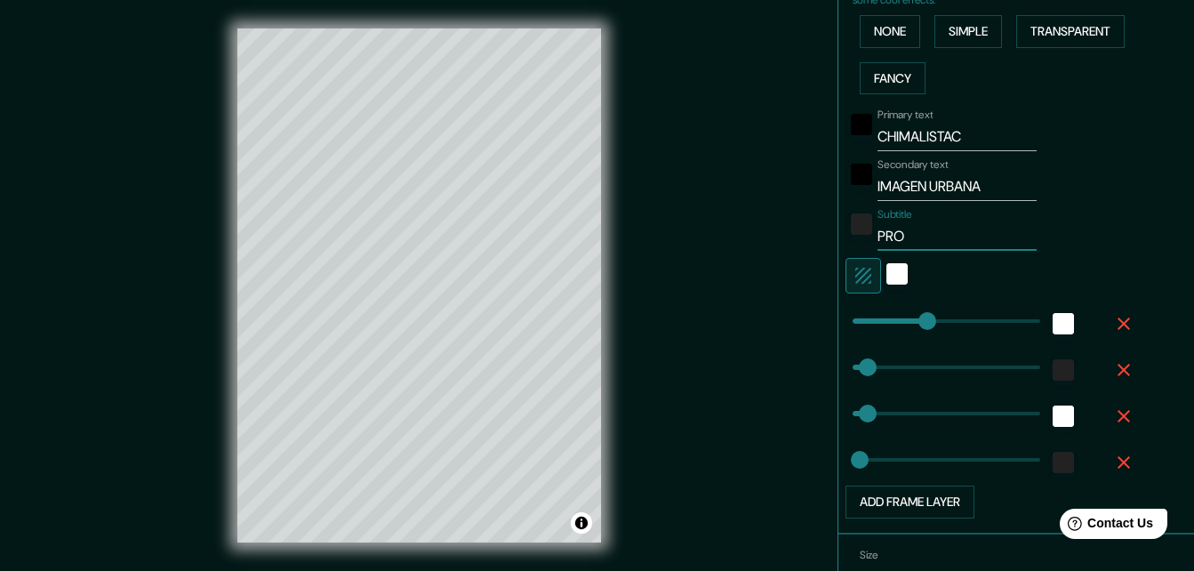
type input "PROY"
type input "164"
type input "33"
type input "16"
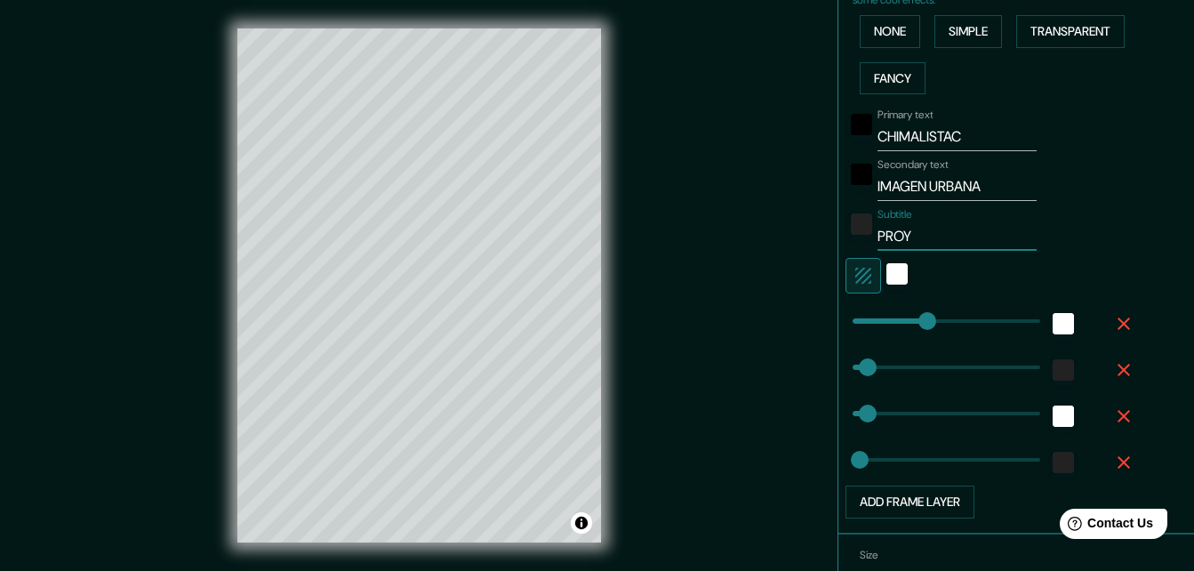
type input "PROYE"
type input "164"
type input "33"
type input "16"
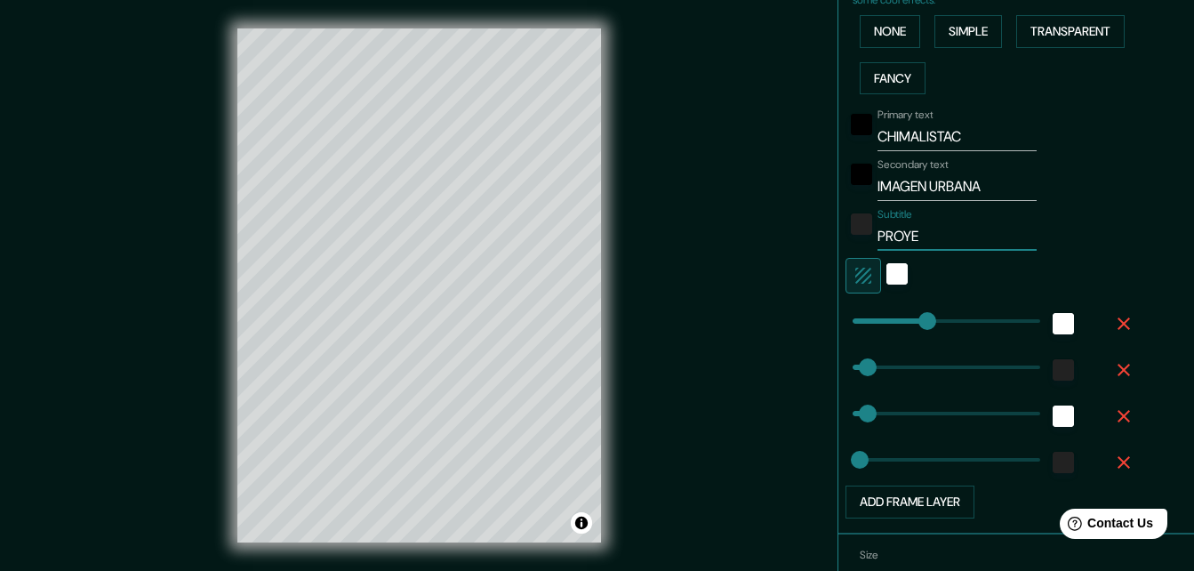
type input "PROYEC"
type input "164"
type input "33"
type input "16"
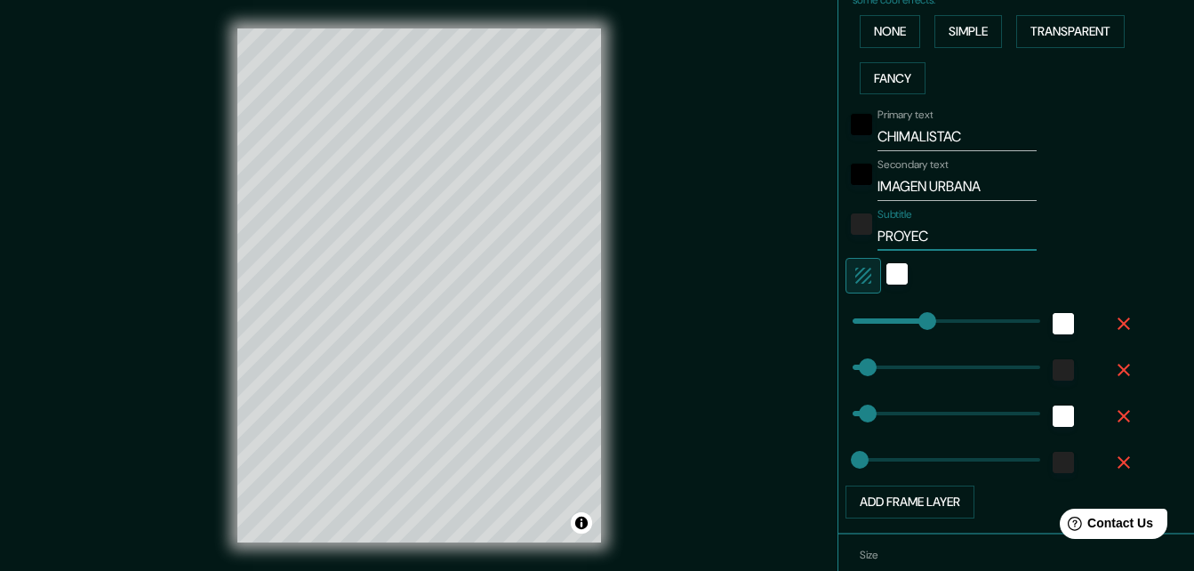
type input "PROYECT"
type input "164"
type input "33"
type input "16"
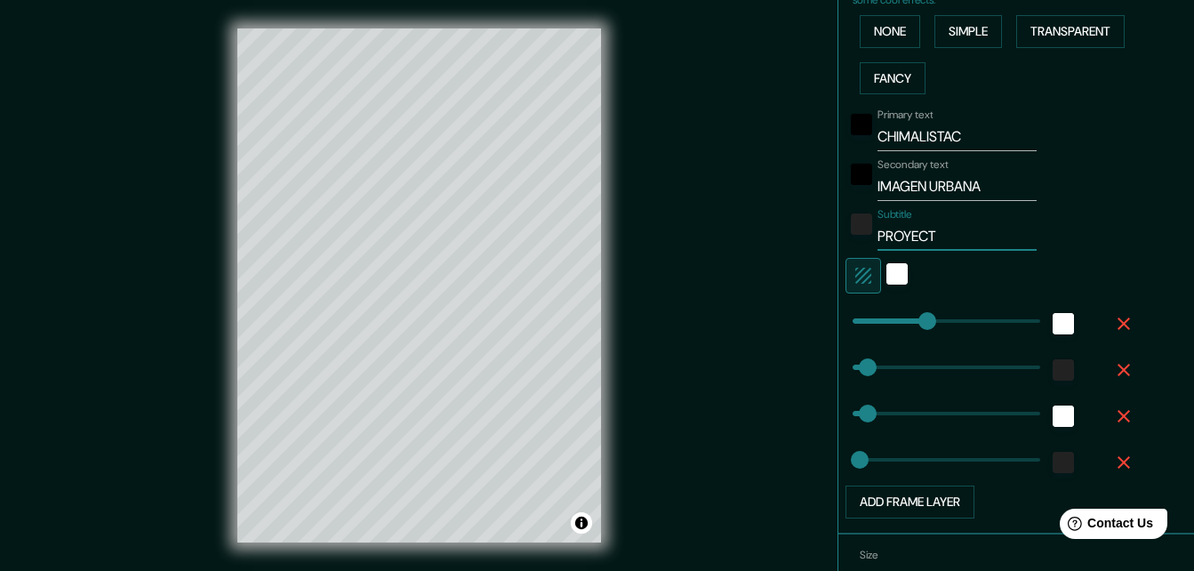
type input "PROYECTO"
type input "164"
type input "33"
type input "16"
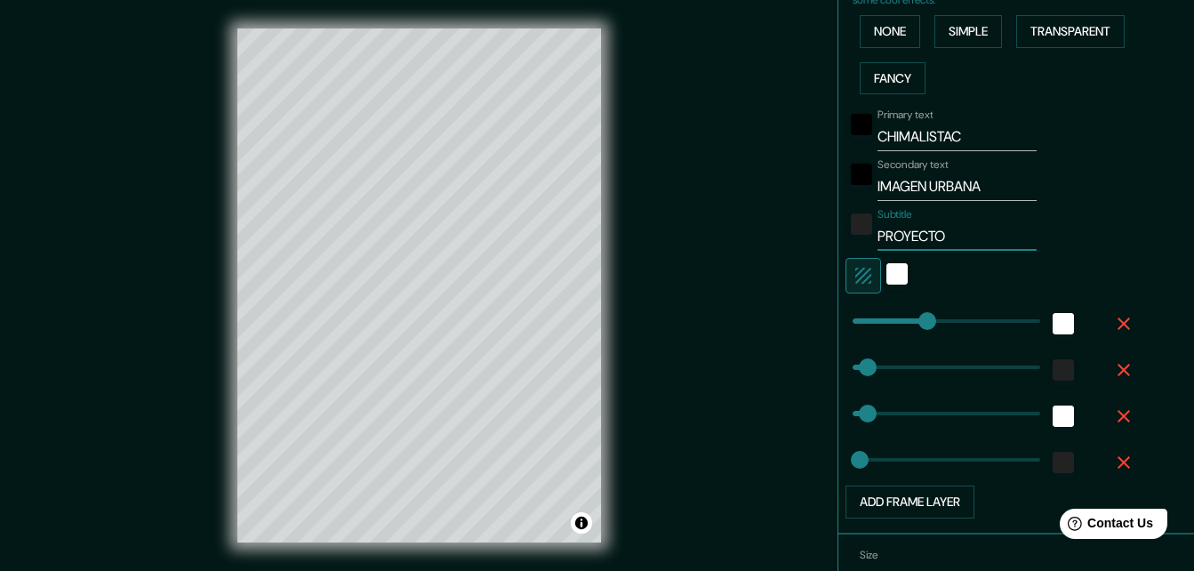
type input "PROYECTO"
type input "164"
type input "33"
type input "16"
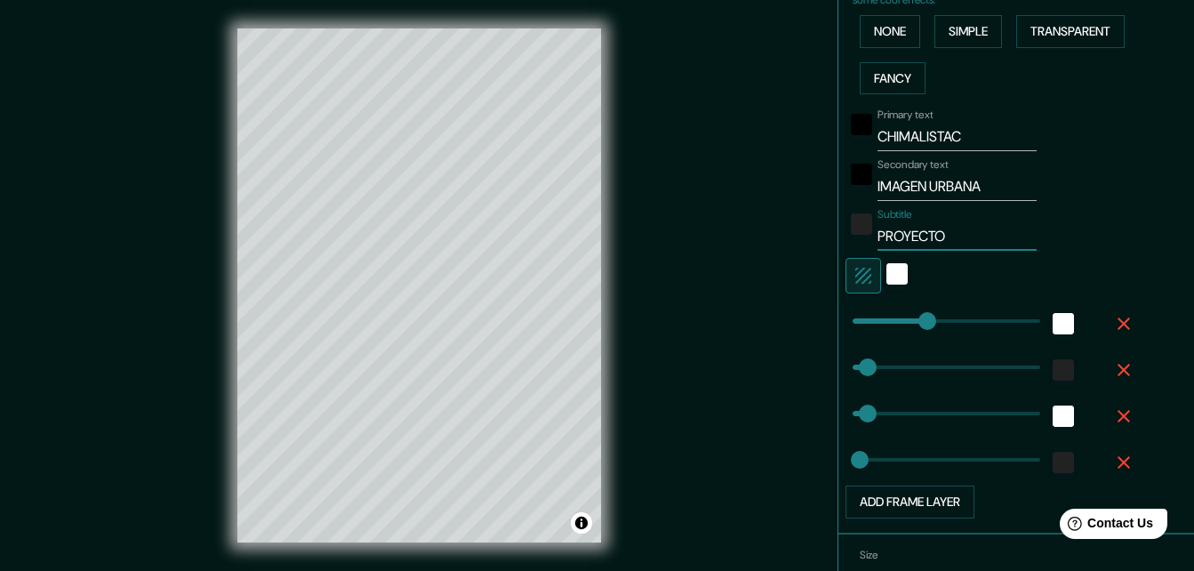
type input "PROYECTO"
click at [1131, 231] on div "Primary text CHIMALISTAC Secondary text IMAGEN URBANA Subtitle PROYECTO Add fra…" at bounding box center [1023, 309] width 341 height 417
click at [492, 328] on div at bounding box center [491, 327] width 14 height 14
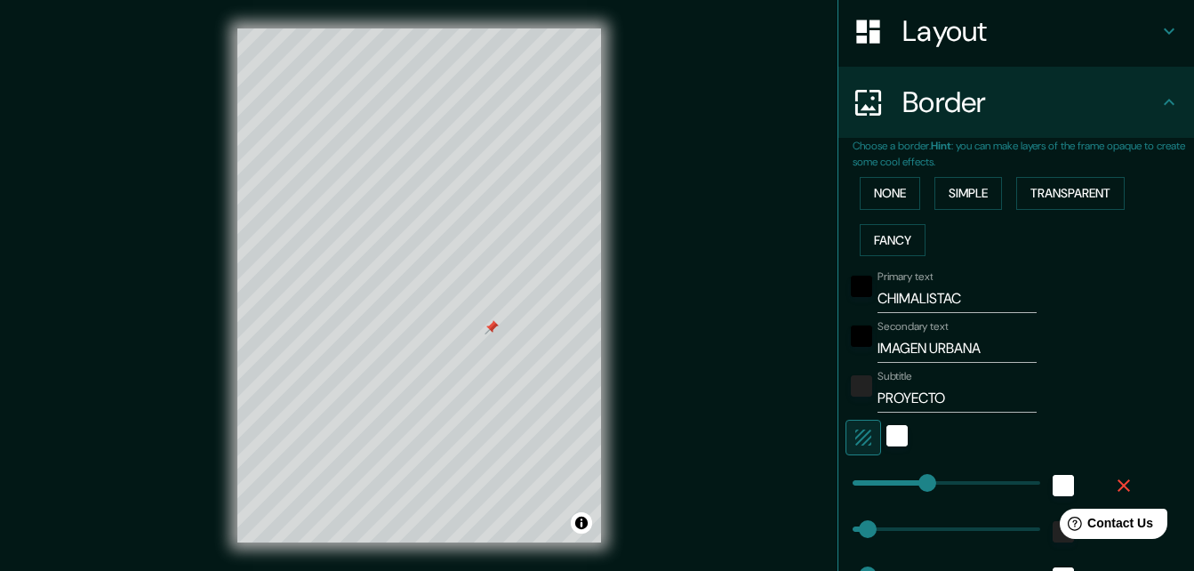
scroll to position [0, 0]
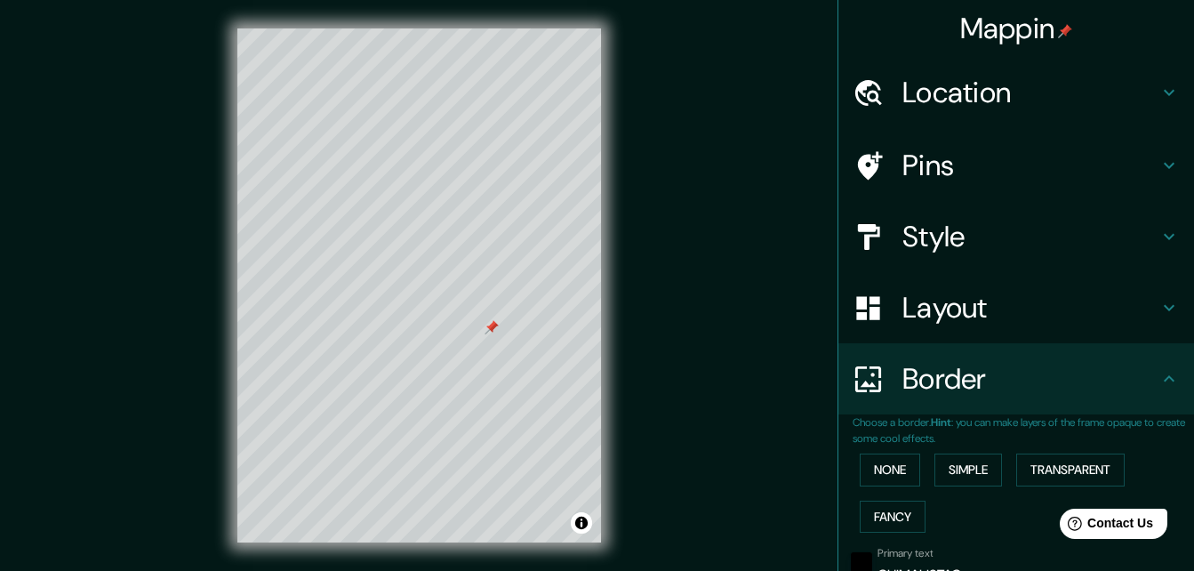
click at [1007, 39] on h4 "Mappin" at bounding box center [1016, 29] width 113 height 36
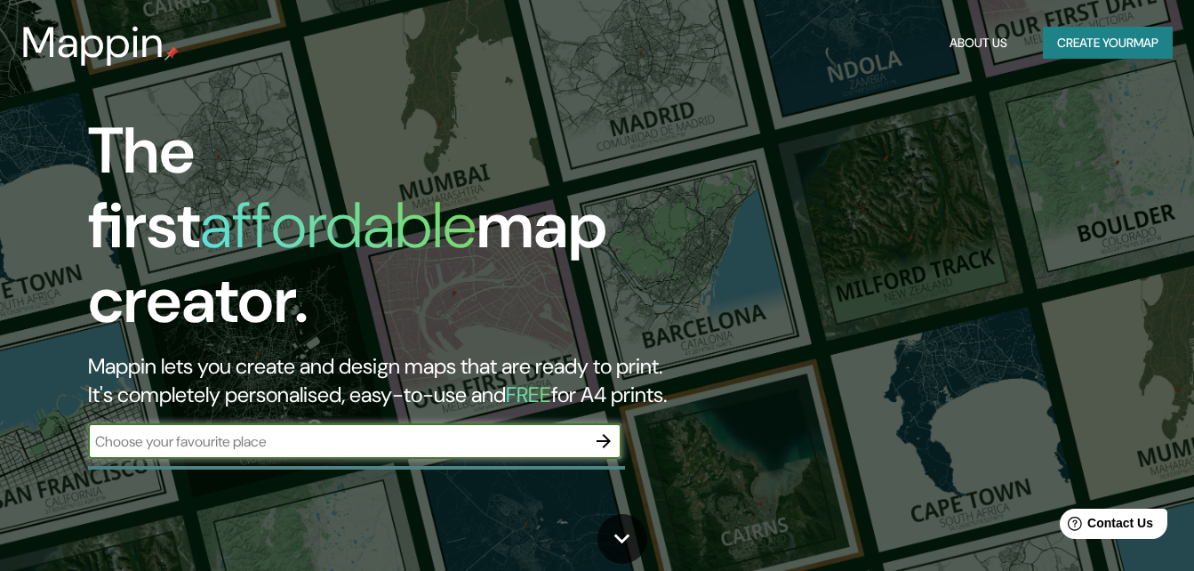
click at [608, 430] on icon "button" at bounding box center [603, 440] width 21 height 21
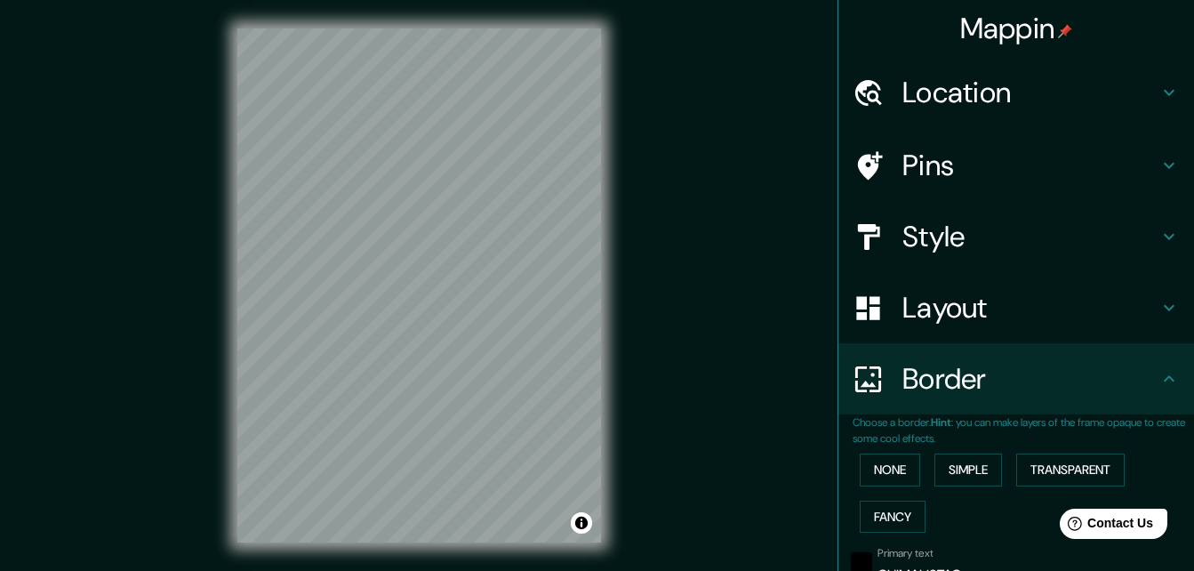
click at [990, 85] on h4 "Location" at bounding box center [1030, 93] width 256 height 36
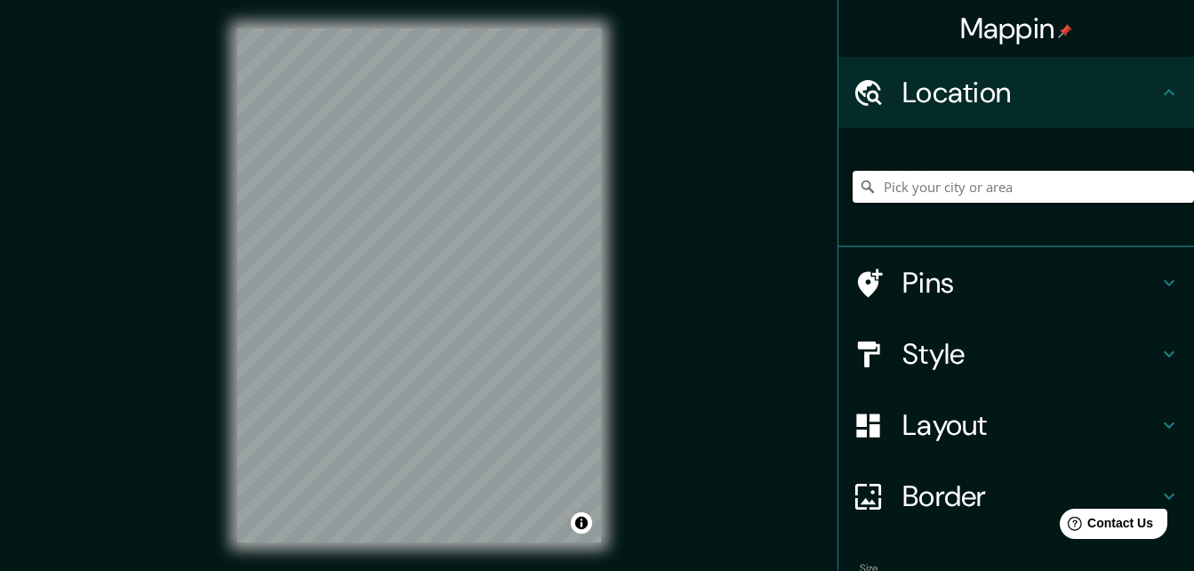
click at [1024, 176] on input "Pick your city or area" at bounding box center [1023, 187] width 341 height 32
click at [1129, 187] on input "[GEOGRAPHIC_DATA], [GEOGRAPHIC_DATA]" at bounding box center [1023, 187] width 341 height 32
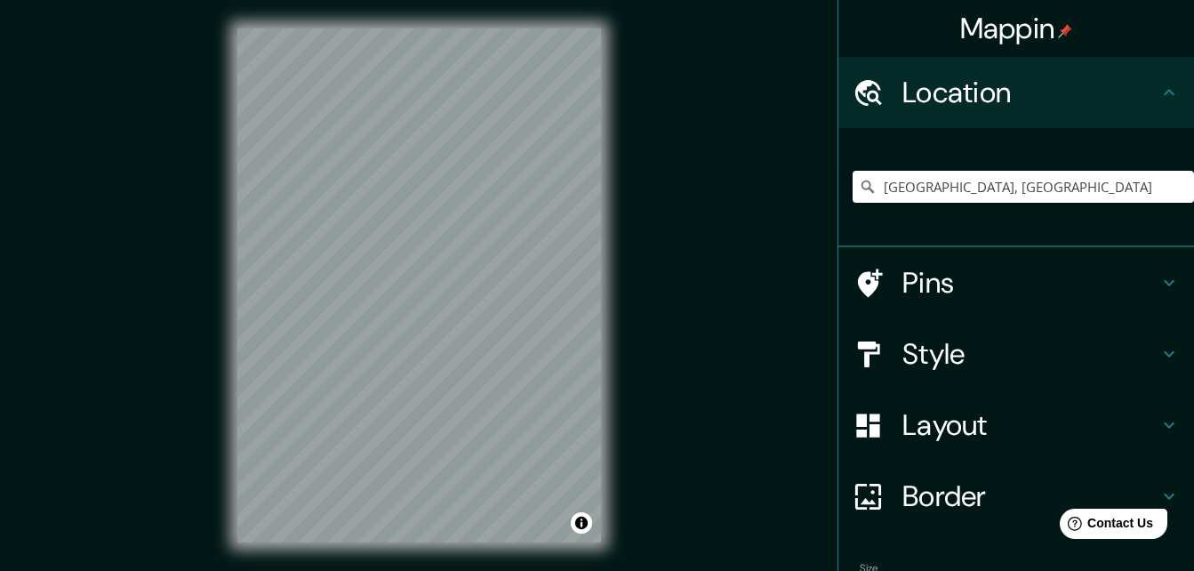
click at [946, 490] on h4 "Border" at bounding box center [1030, 496] width 256 height 36
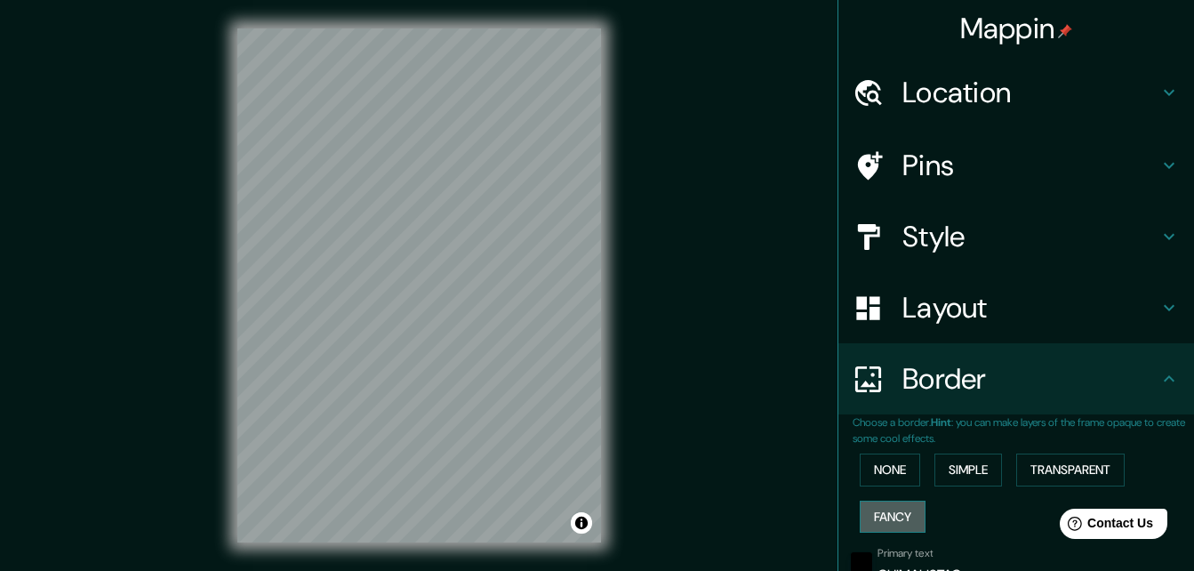
click at [889, 515] on button "Fancy" at bounding box center [893, 516] width 66 height 33
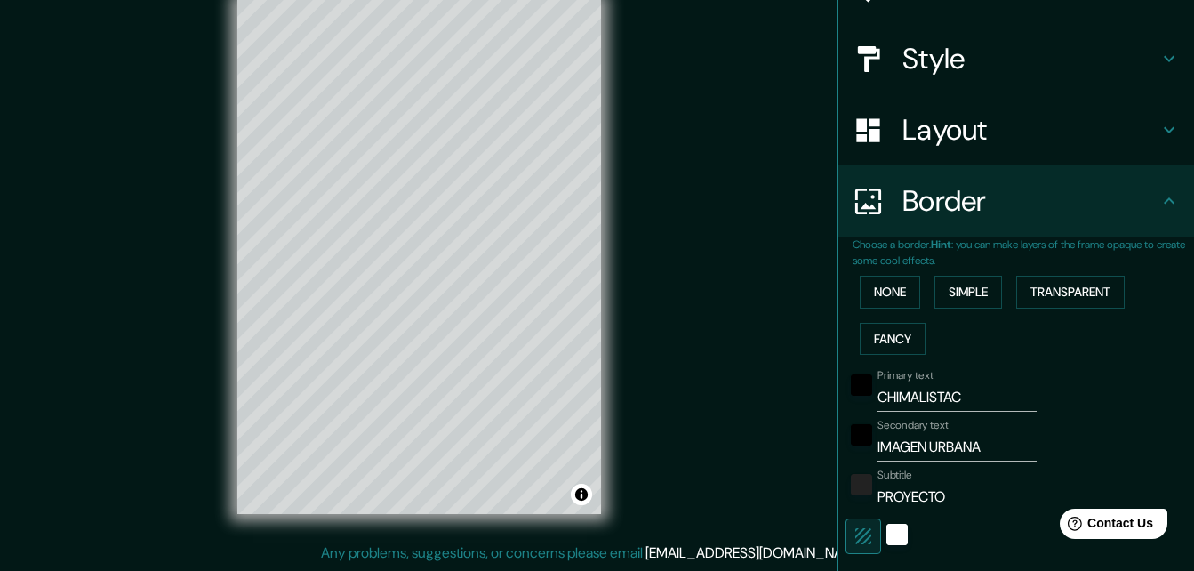
scroll to position [356, 0]
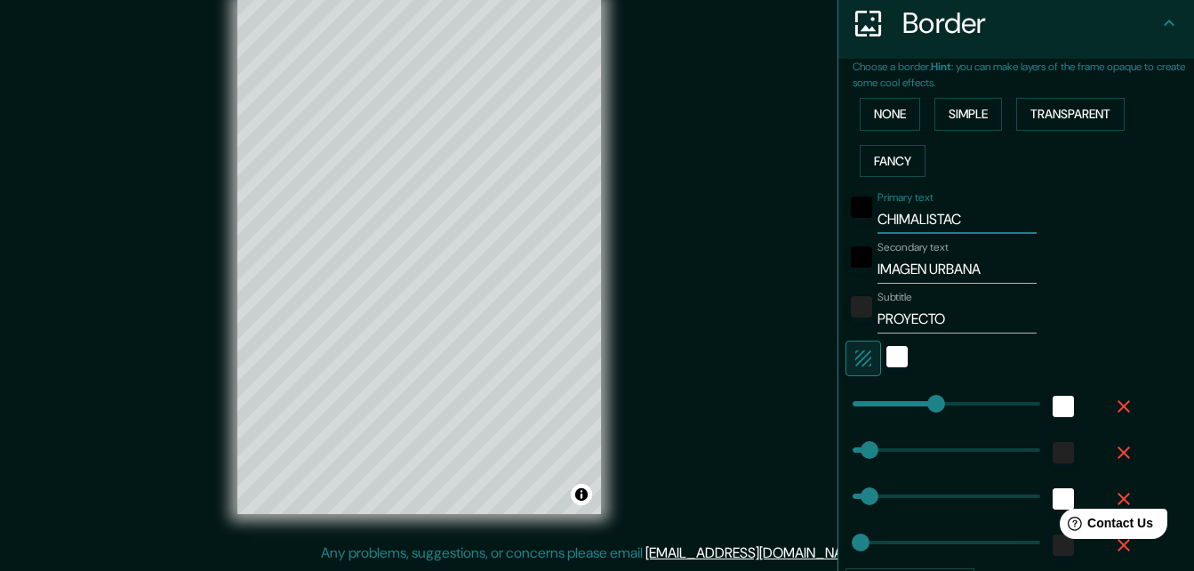
click at [950, 223] on input "CHIMALISTAC" at bounding box center [956, 219] width 159 height 28
click at [979, 268] on input "IMAGEN URBANA" at bounding box center [956, 269] width 159 height 28
click at [884, 321] on input "PROYECTO" at bounding box center [956, 319] width 159 height 28
click at [941, 316] on input "PROYECTO" at bounding box center [956, 319] width 159 height 28
click at [1097, 209] on div "Primary text CHIMALISTAC" at bounding box center [991, 212] width 292 height 43
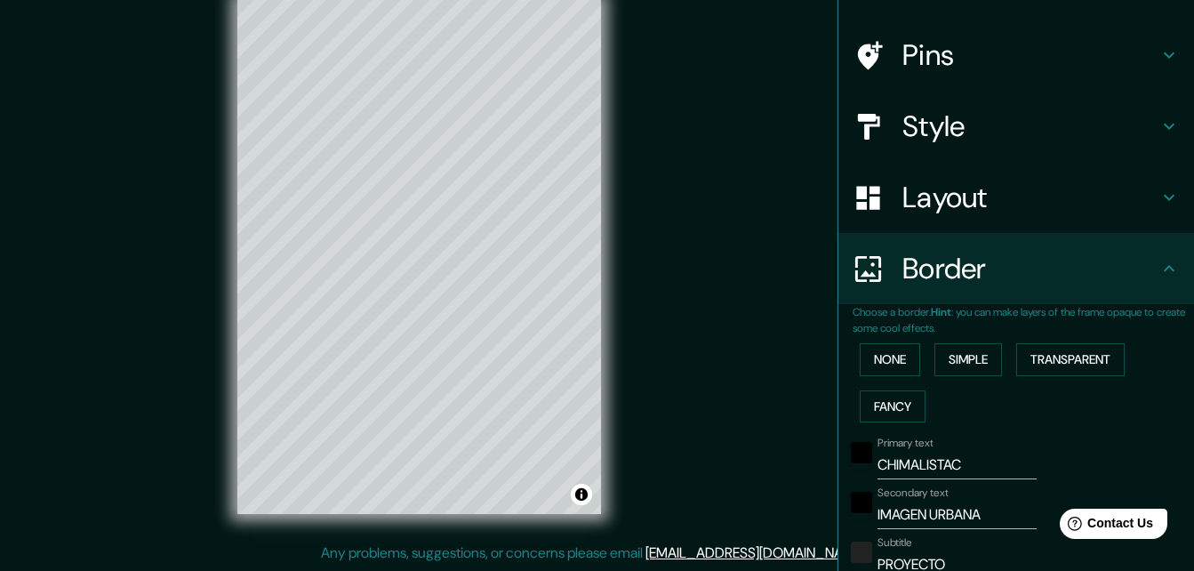
scroll to position [0, 0]
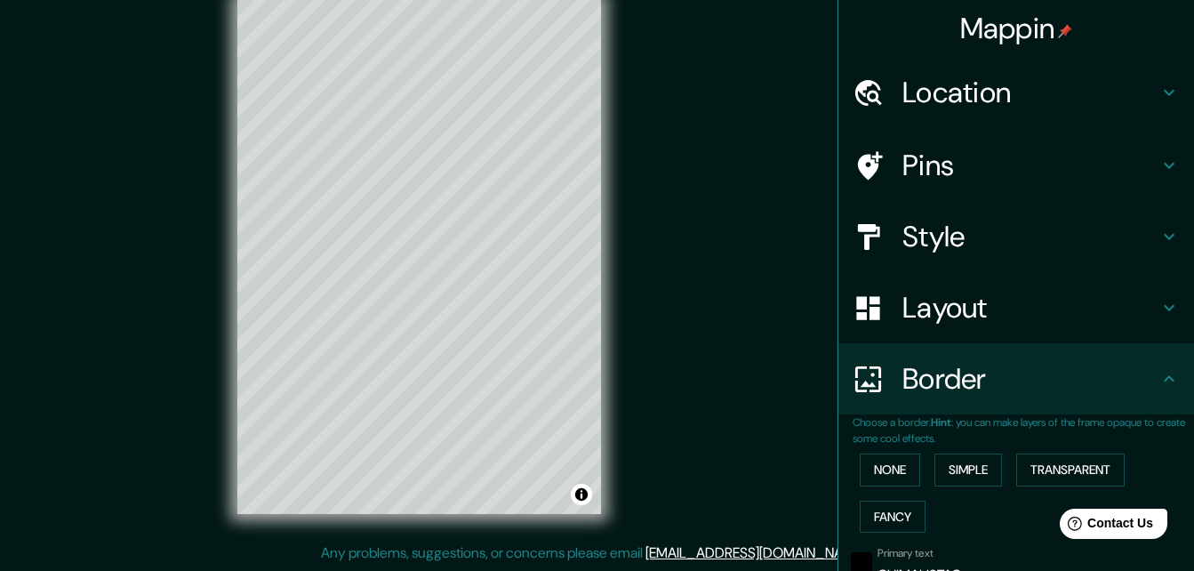
click at [997, 301] on h4 "Layout" at bounding box center [1030, 308] width 256 height 36
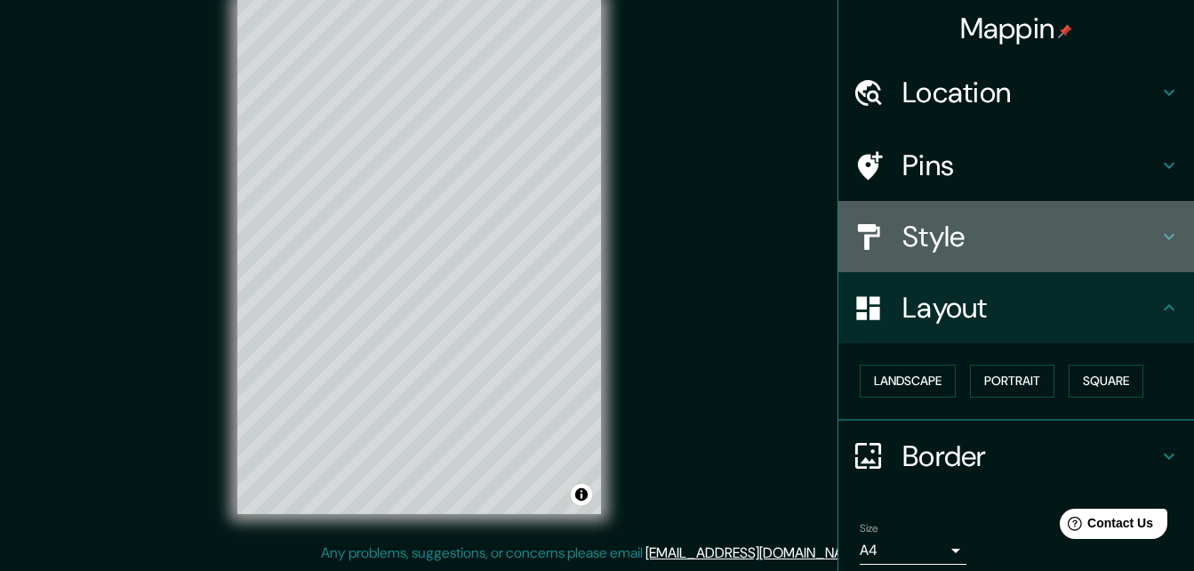
click at [936, 232] on h4 "Style" at bounding box center [1030, 237] width 256 height 36
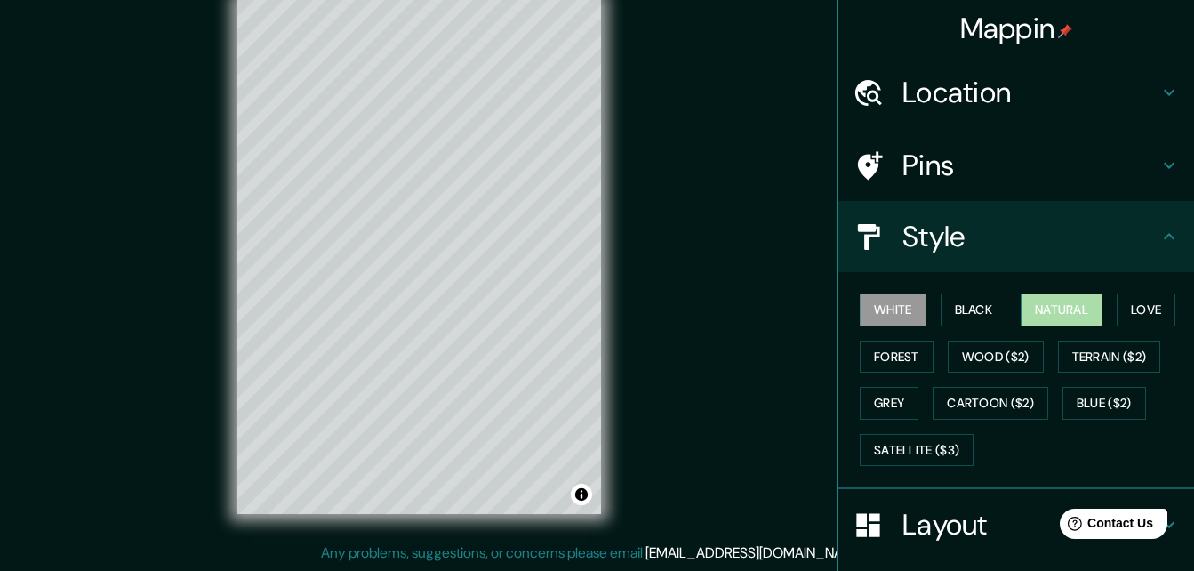
click at [1044, 313] on button "Natural" at bounding box center [1062, 309] width 82 height 33
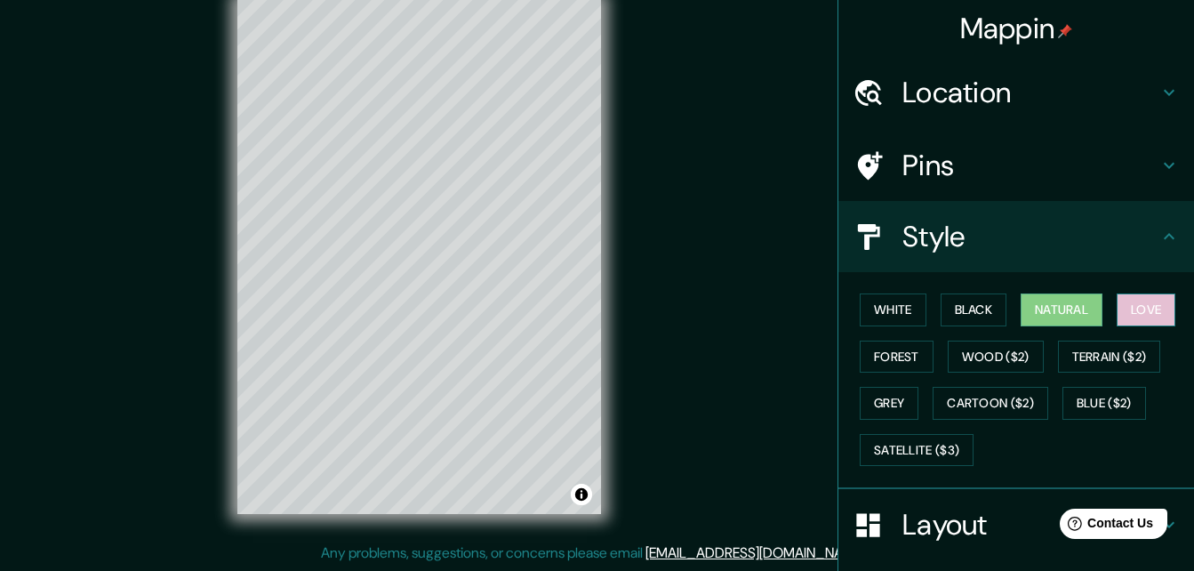
click at [1132, 307] on button "Love" at bounding box center [1146, 309] width 59 height 33
click at [963, 316] on button "Black" at bounding box center [974, 309] width 67 height 33
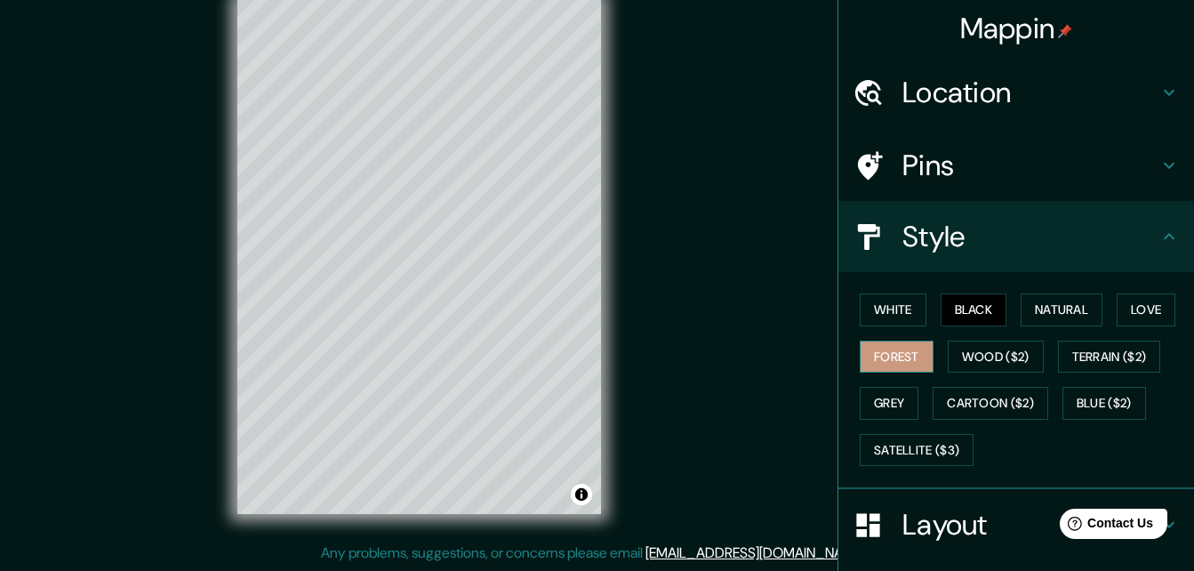
click at [872, 357] on button "Forest" at bounding box center [897, 356] width 74 height 33
click at [989, 354] on button "Wood ($2)" at bounding box center [996, 356] width 96 height 33
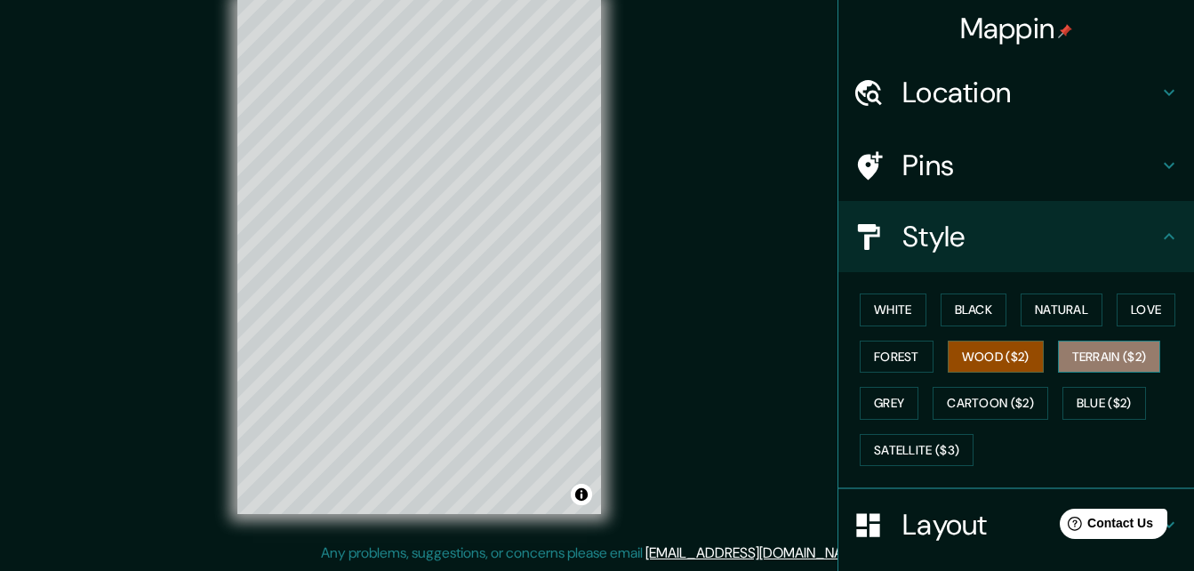
click at [1098, 350] on button "Terrain ($2)" at bounding box center [1109, 356] width 103 height 33
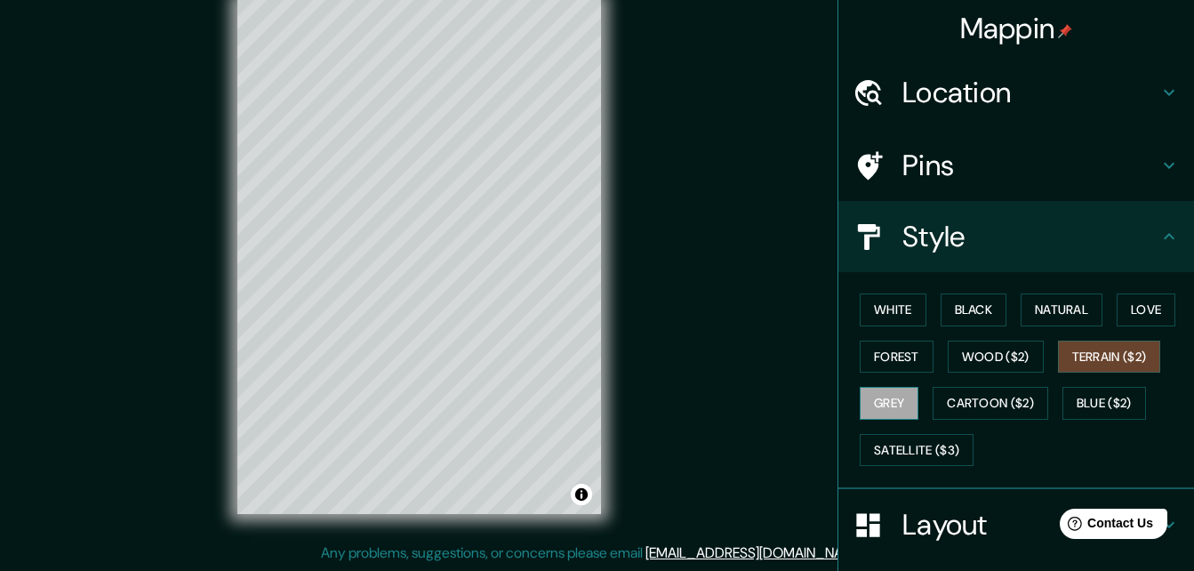
click at [891, 398] on button "Grey" at bounding box center [889, 403] width 59 height 33
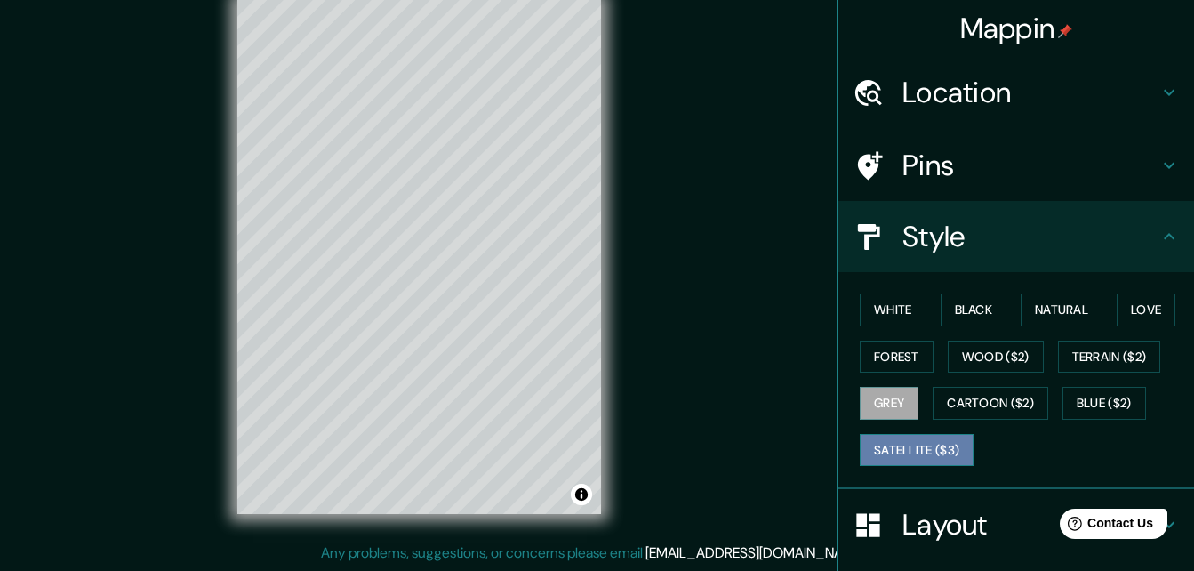
click at [937, 452] on button "Satellite ($3)" at bounding box center [917, 450] width 114 height 33
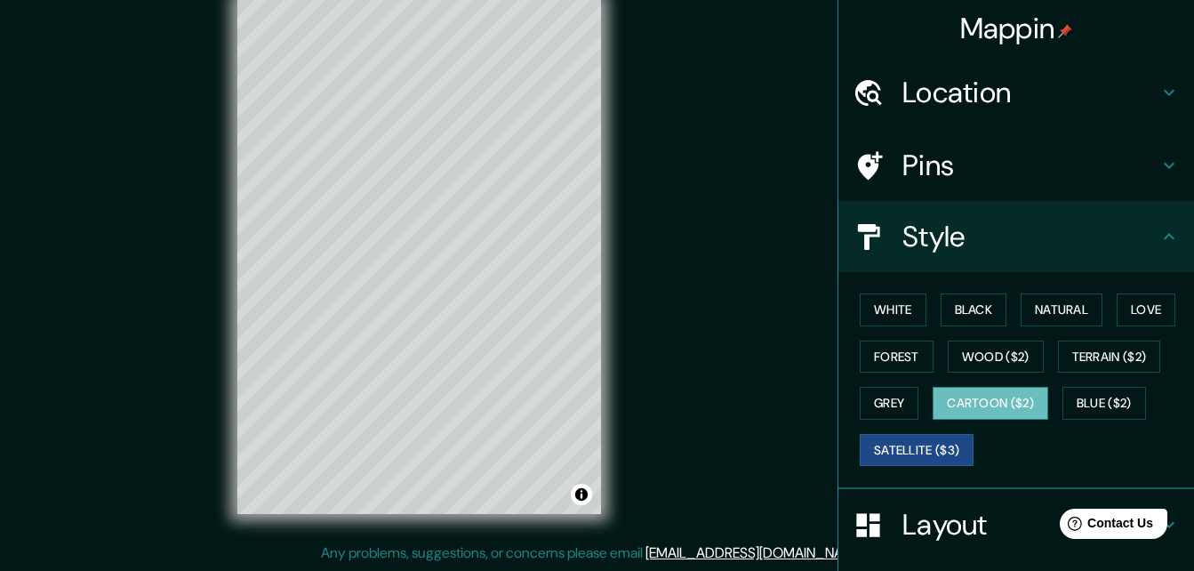
click at [1017, 398] on button "Cartoon ($2)" at bounding box center [991, 403] width 116 height 33
click at [1105, 409] on button "Blue ($2)" at bounding box center [1104, 403] width 84 height 33
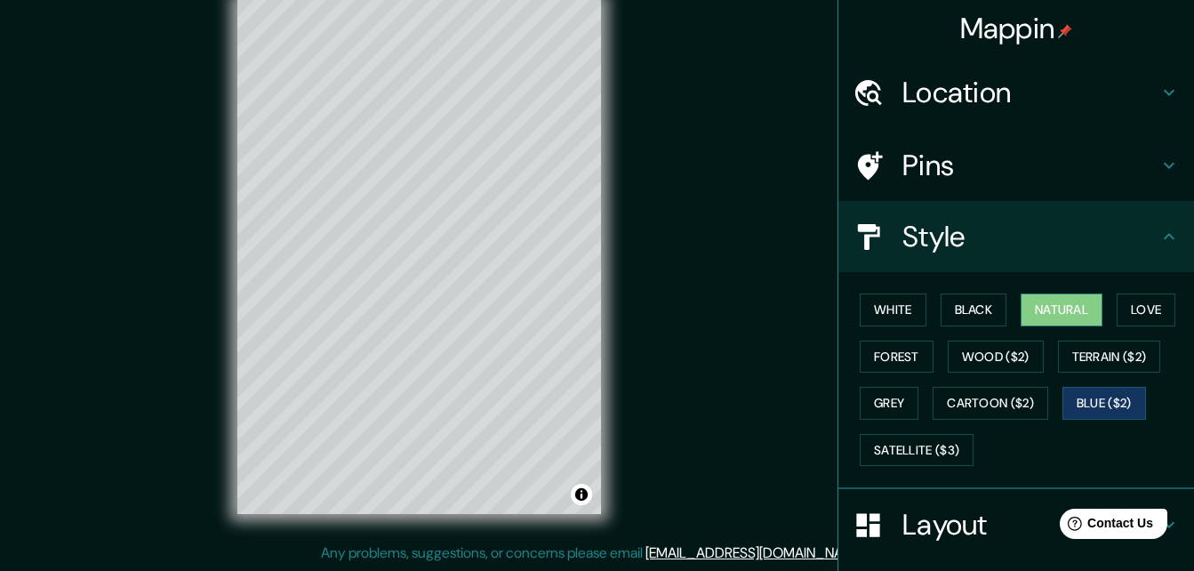
click at [1037, 300] on button "Natural" at bounding box center [1062, 309] width 82 height 33
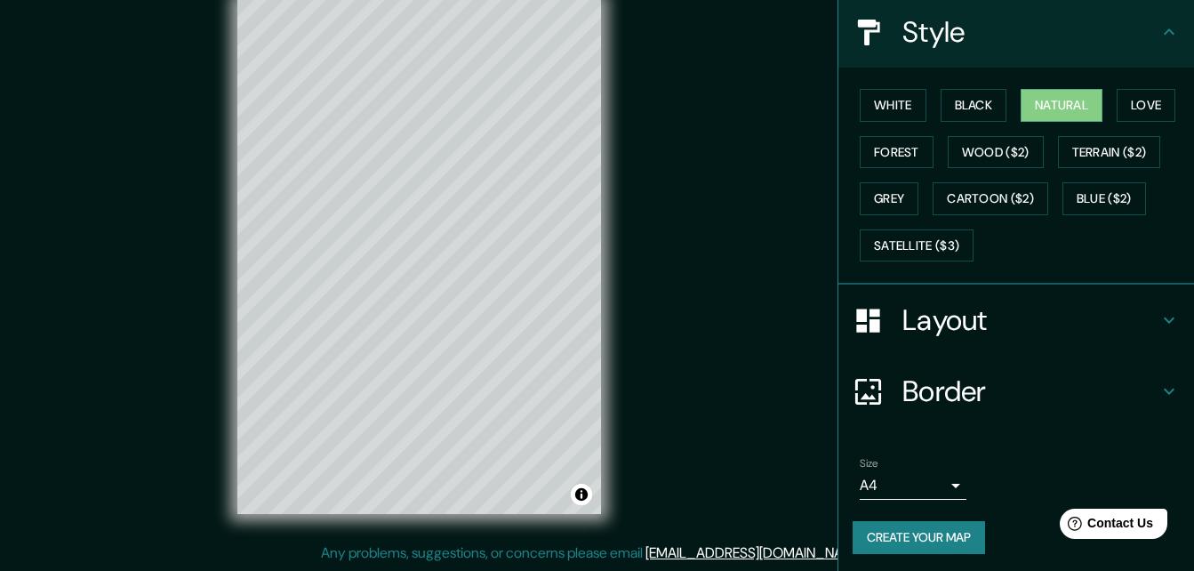
scroll to position [209, 0]
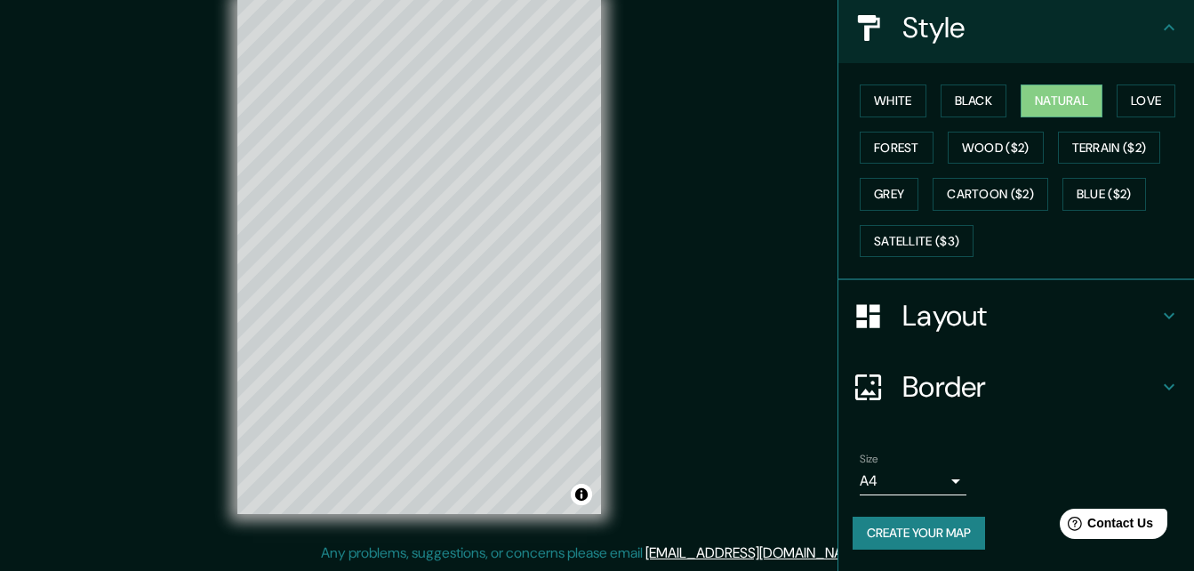
click at [930, 537] on button "Create your map" at bounding box center [919, 532] width 132 height 33
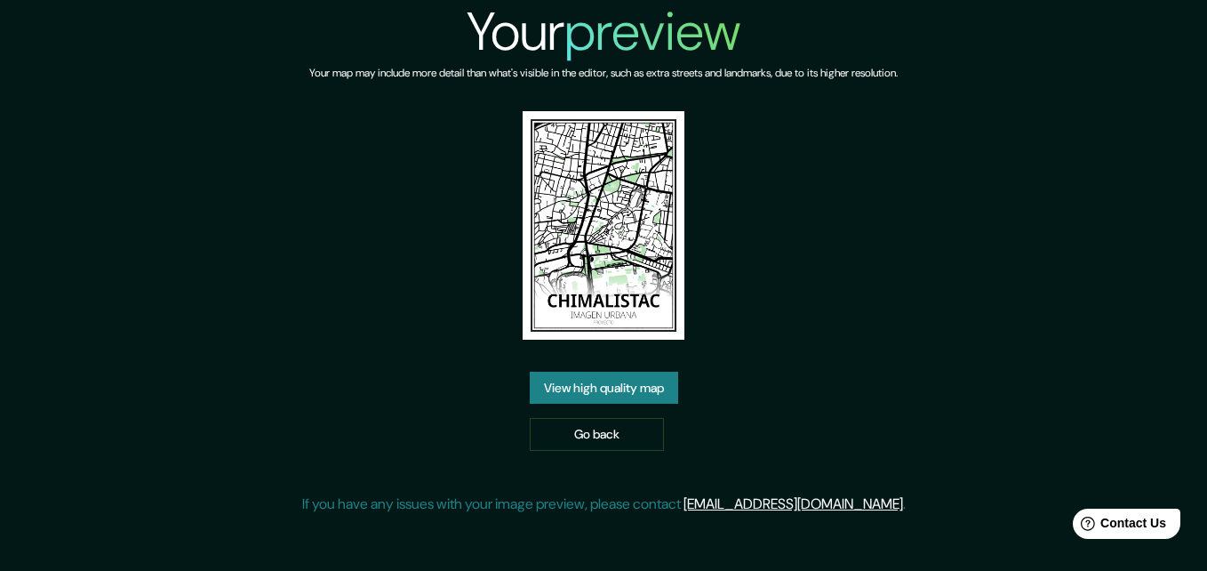
click at [583, 388] on link "View high quality map" at bounding box center [604, 388] width 148 height 33
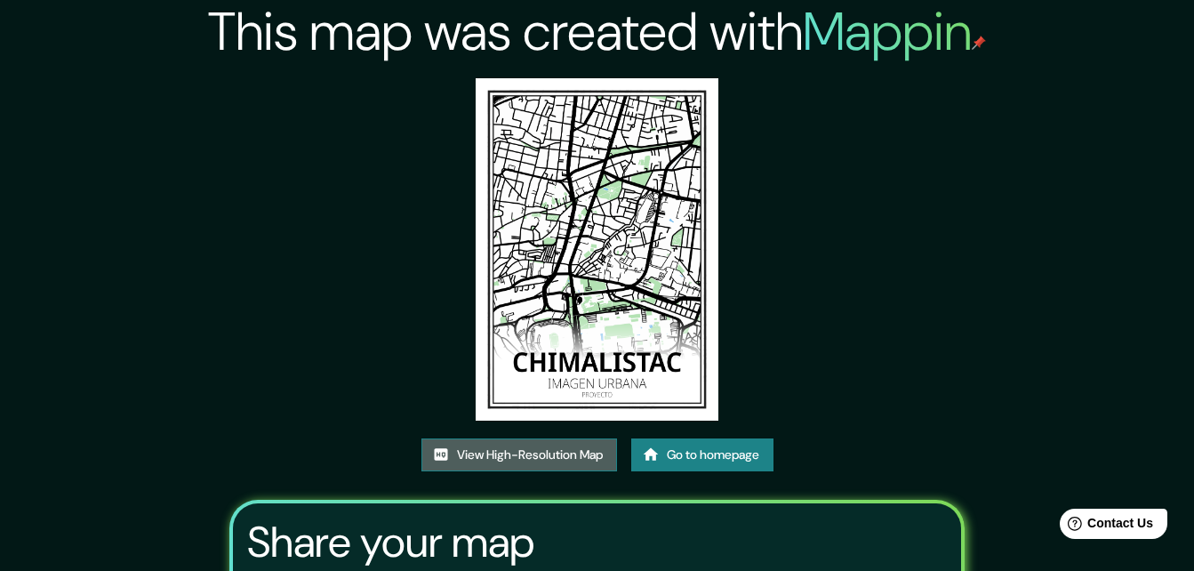
click at [553, 451] on link "View High-Resolution Map" at bounding box center [519, 454] width 196 height 33
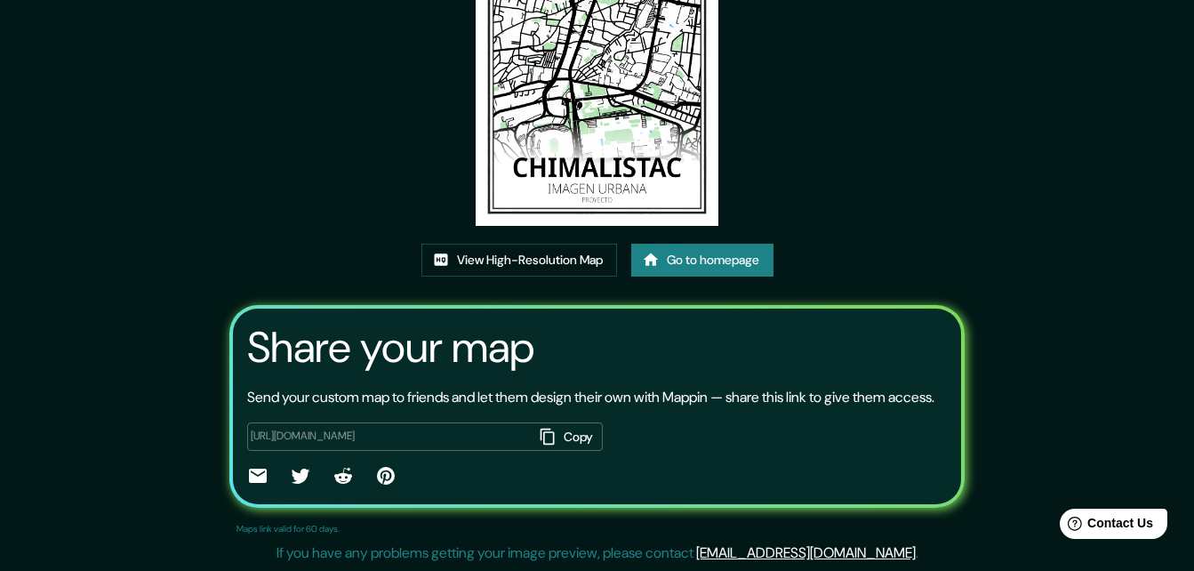
scroll to position [216, 0]
